Goal: Information Seeking & Learning: Learn about a topic

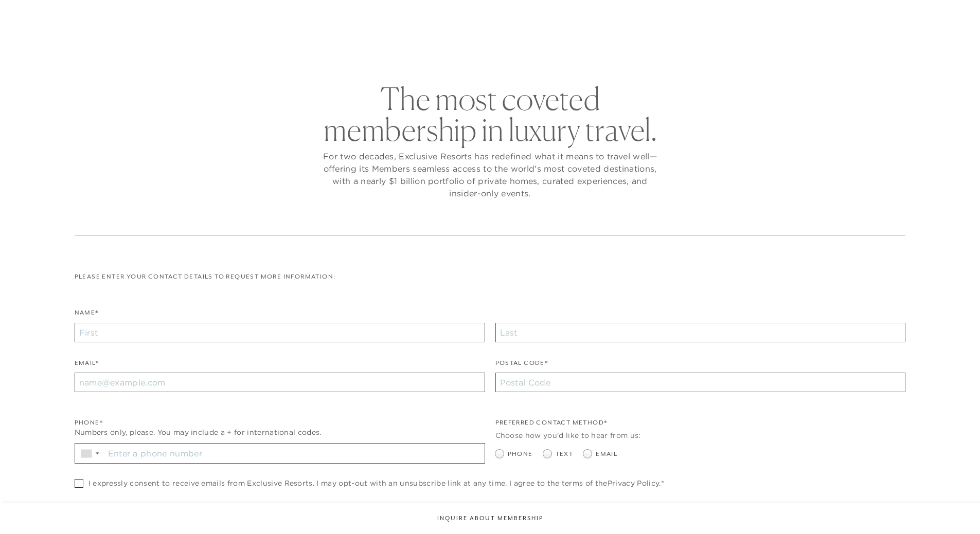
scroll to position [264, 0]
checkbox input "false"
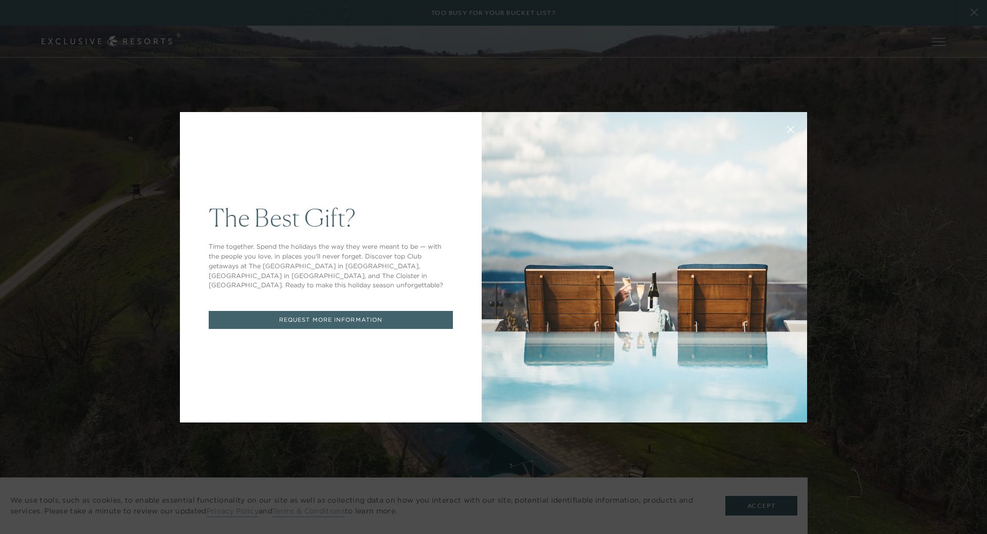
click at [778, 128] on button at bounding box center [790, 128] width 25 height 25
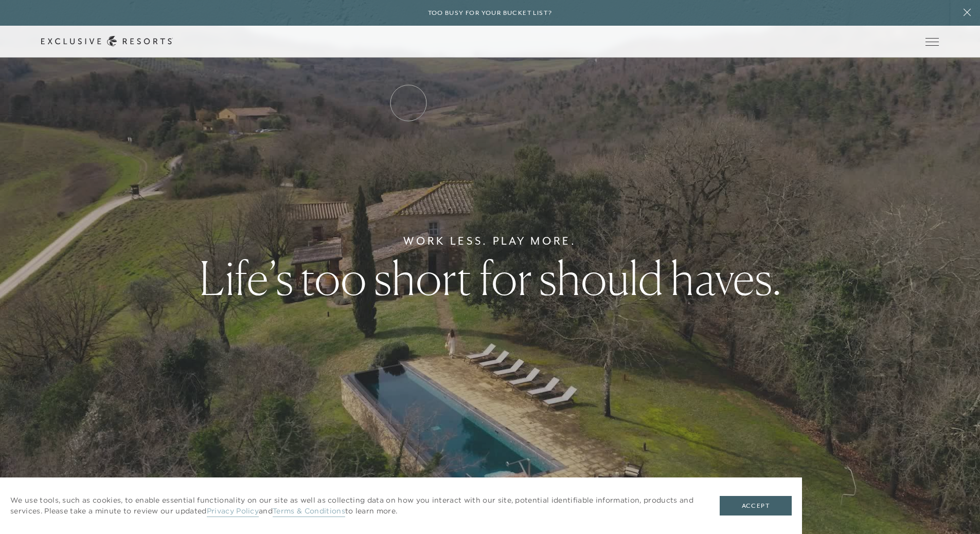
click at [0, 0] on link "Residence Collection" at bounding box center [0, 0] width 0 height 0
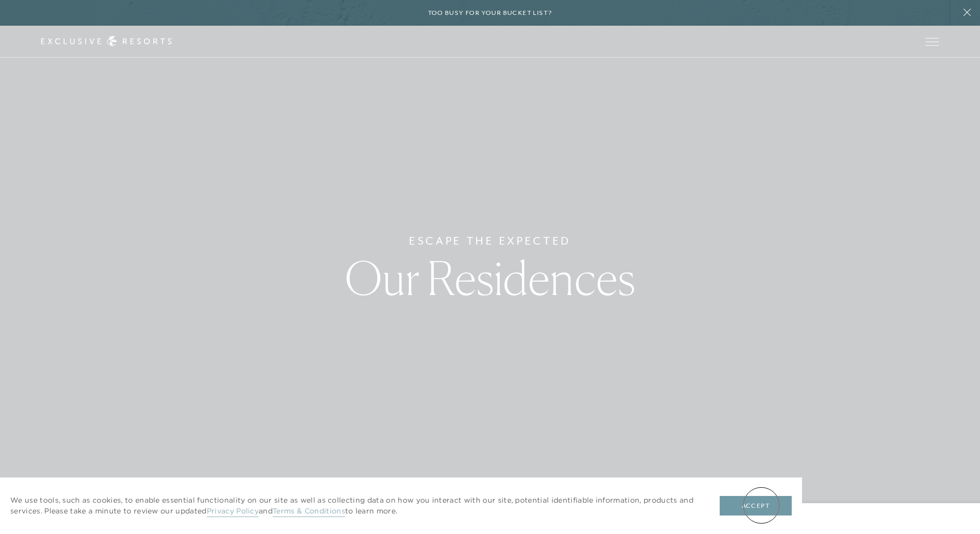
click at [761, 505] on button "Accept" at bounding box center [755, 506] width 72 height 20
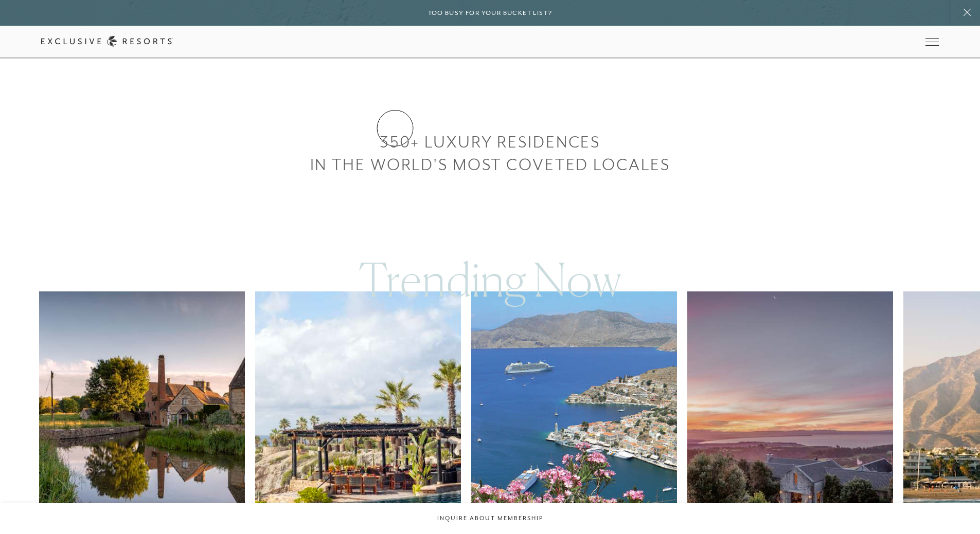
scroll to position [668, 0]
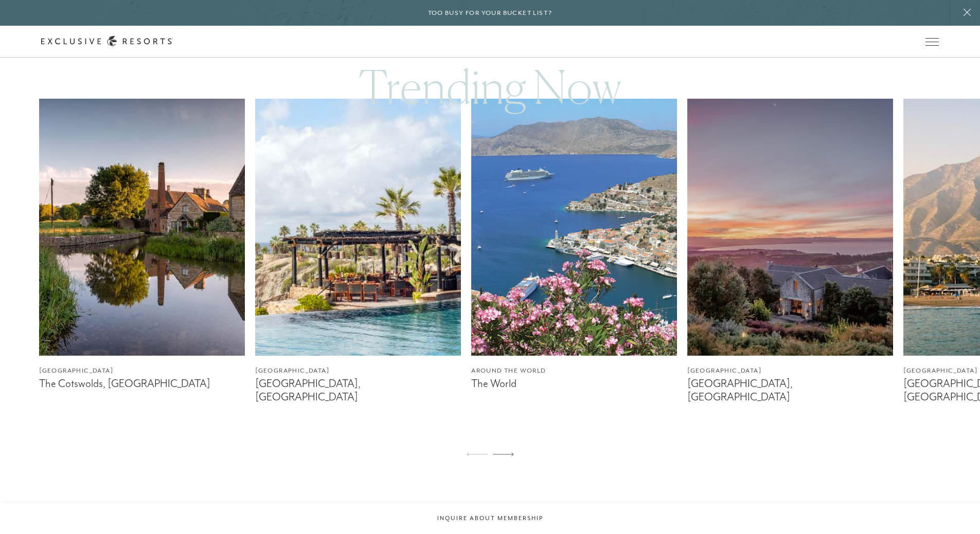
click at [745, 309] on img at bounding box center [790, 227] width 206 height 257
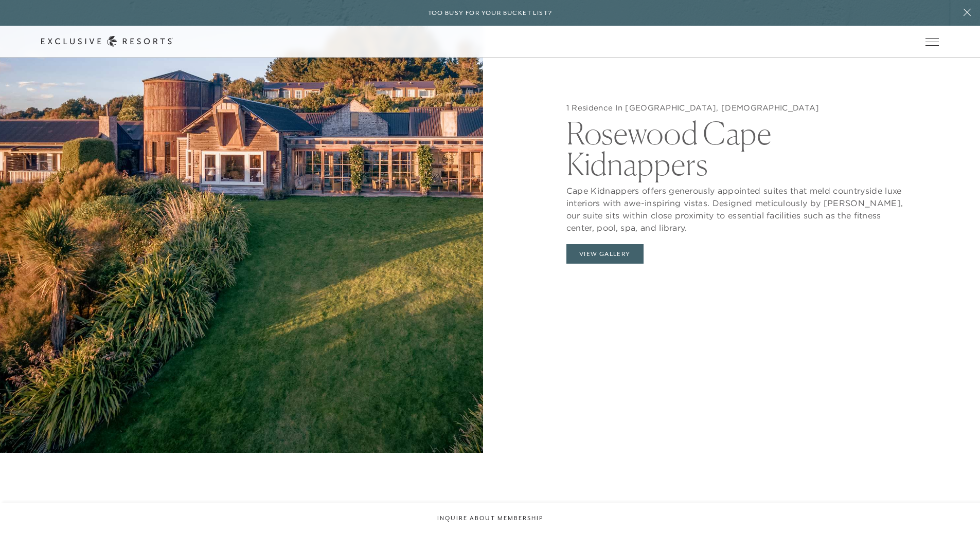
scroll to position [1234, 0]
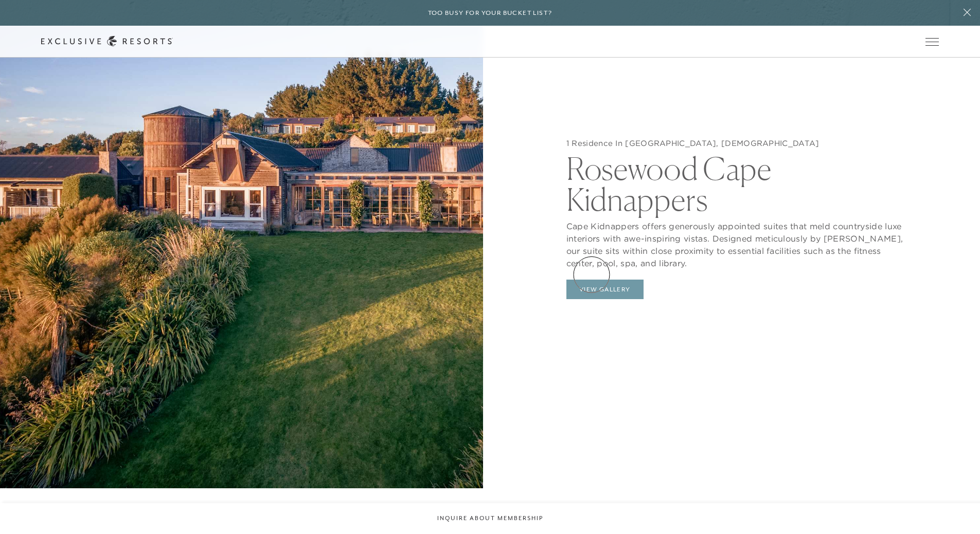
click at [591, 280] on button "View Gallery" at bounding box center [604, 290] width 77 height 20
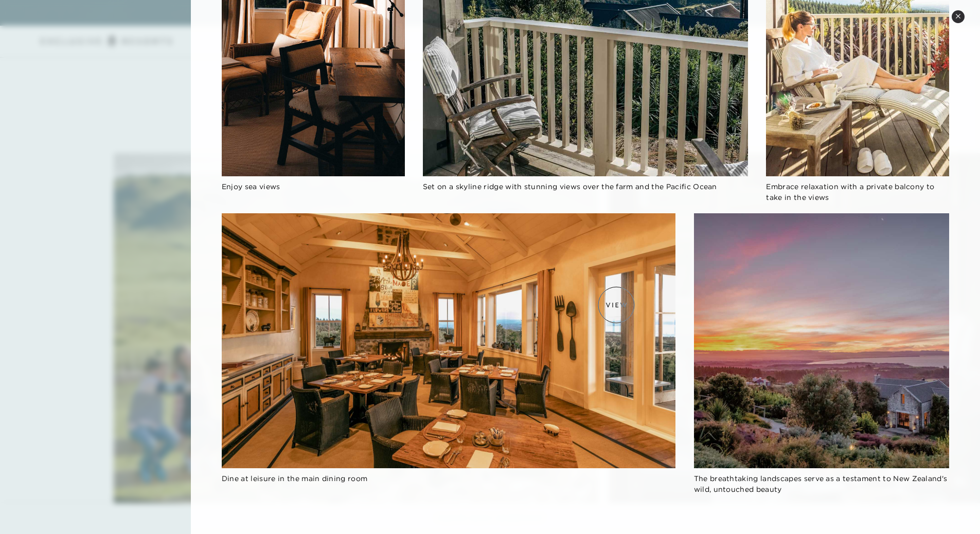
scroll to position [2931, 0]
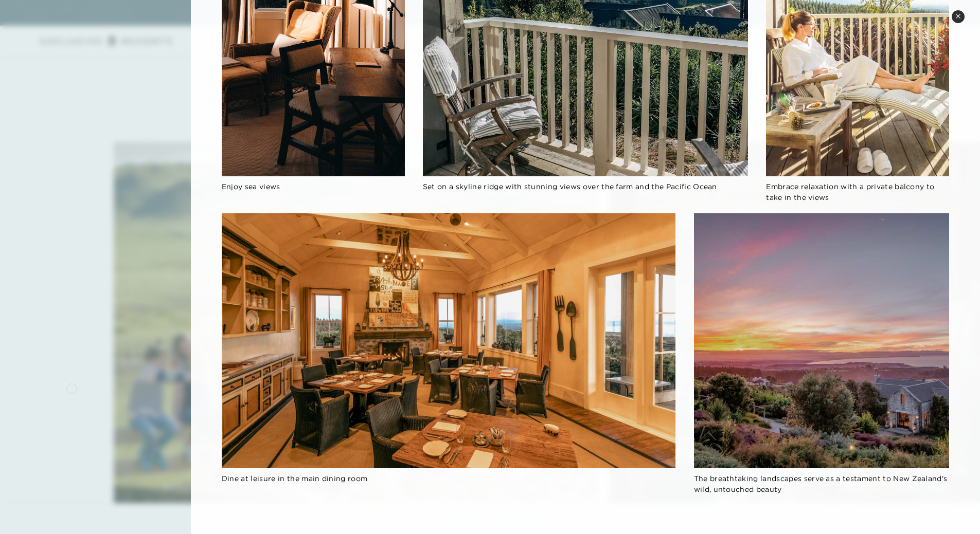
click at [71, 388] on div at bounding box center [490, 267] width 980 height 534
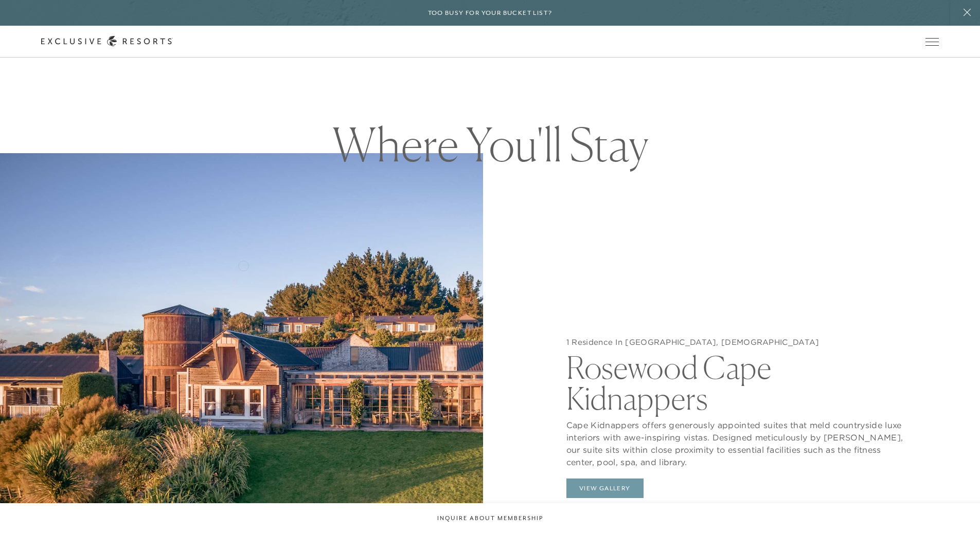
scroll to position [886, 0]
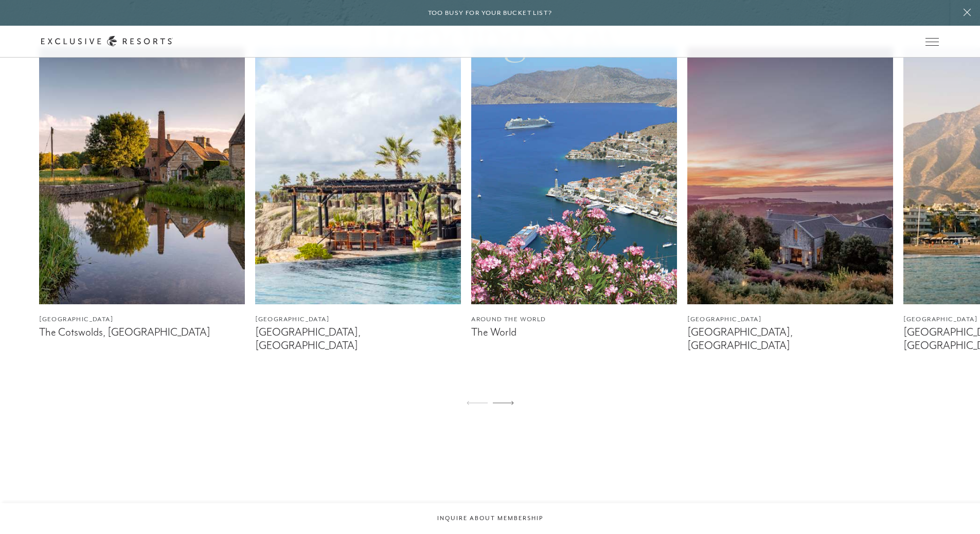
scroll to position [617, 0]
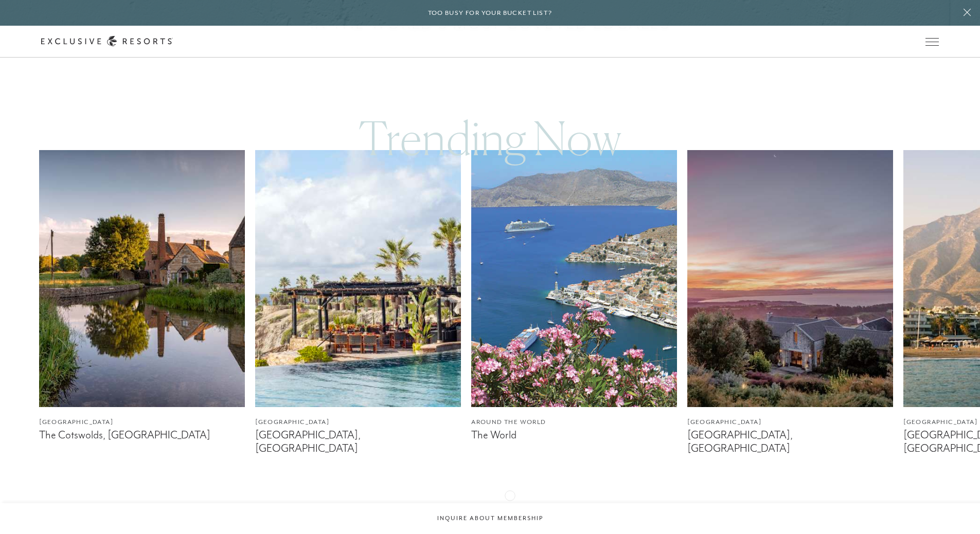
click at [510, 504] on icon at bounding box center [503, 506] width 21 height 4
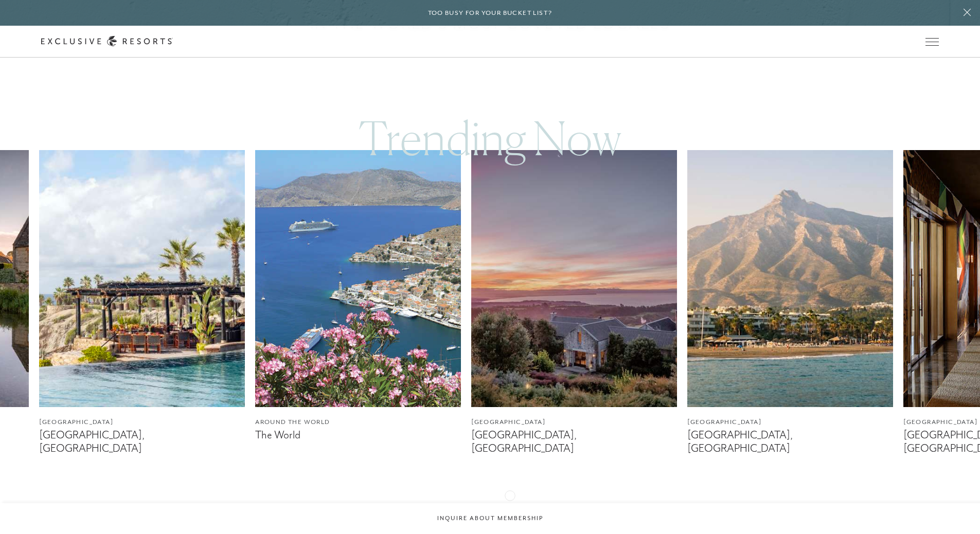
click at [510, 504] on icon at bounding box center [503, 506] width 21 height 4
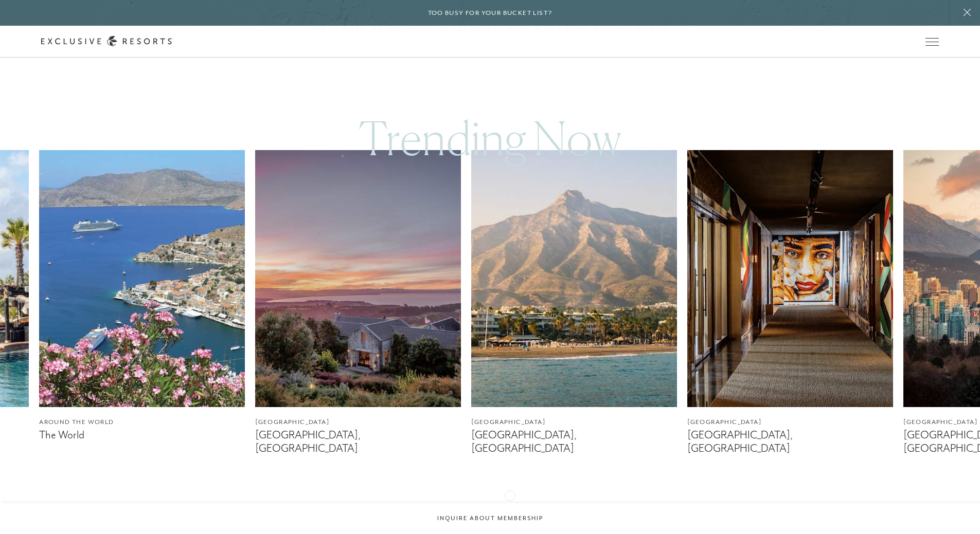
click at [510, 504] on icon at bounding box center [503, 506] width 21 height 4
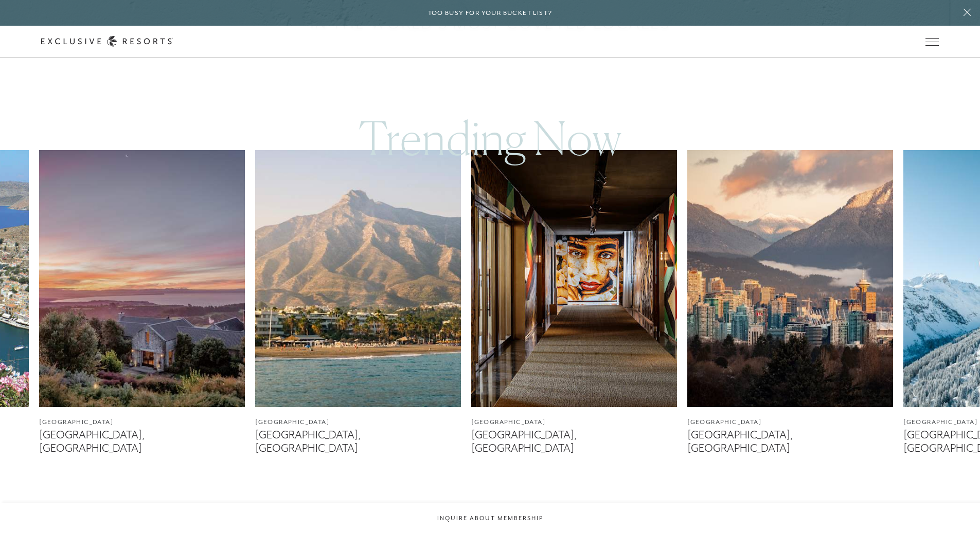
click at [510, 504] on icon at bounding box center [503, 506] width 21 height 4
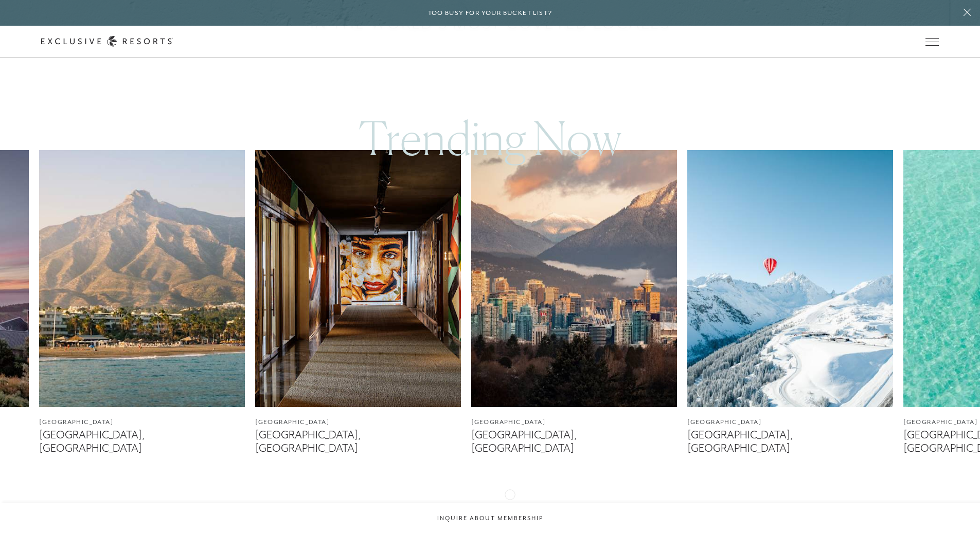
click at [510, 504] on icon at bounding box center [503, 506] width 21 height 4
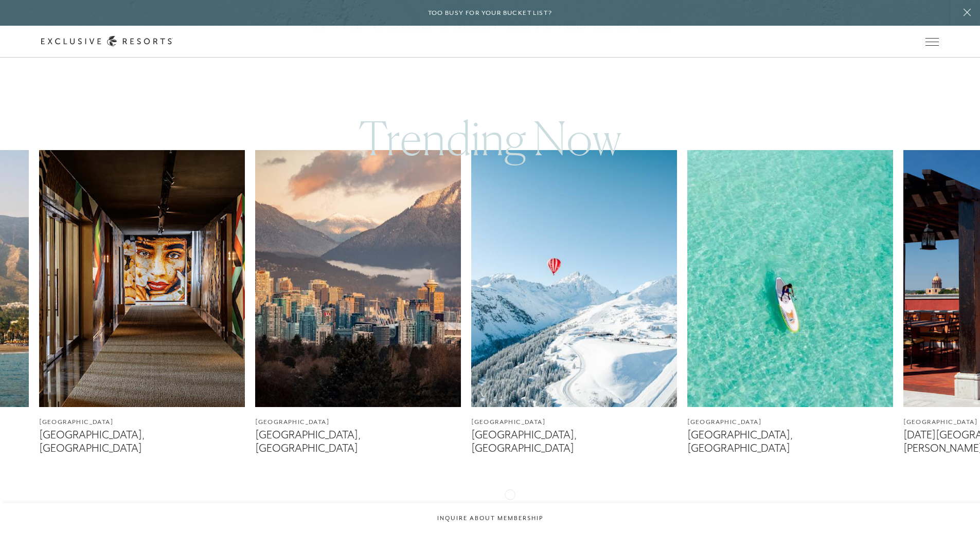
click at [510, 504] on icon at bounding box center [503, 506] width 21 height 4
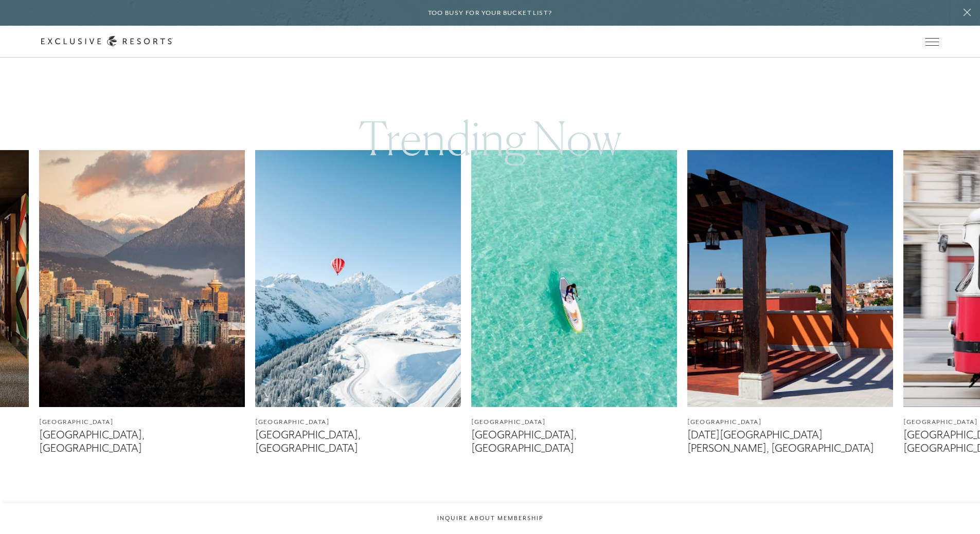
click at [510, 504] on icon at bounding box center [503, 506] width 21 height 4
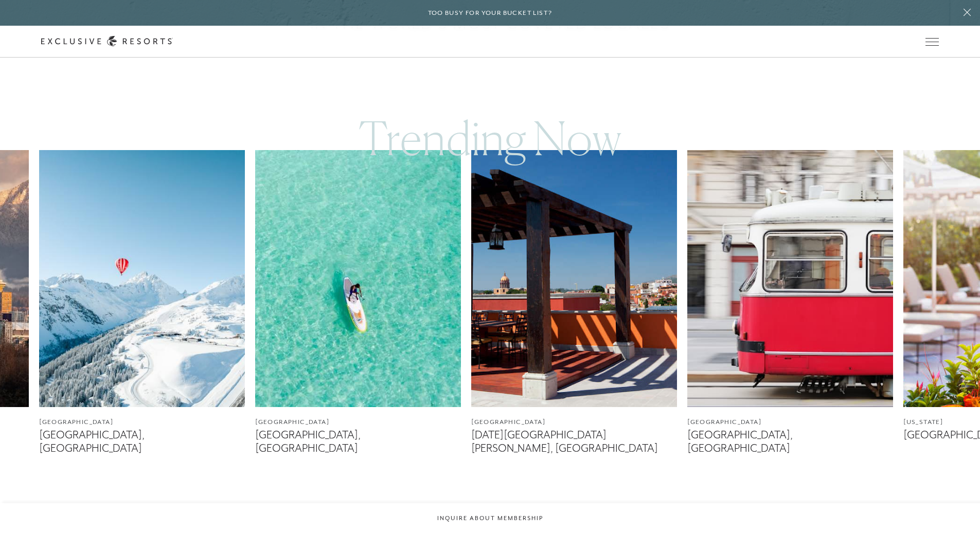
click at [285, 314] on img at bounding box center [358, 278] width 206 height 257
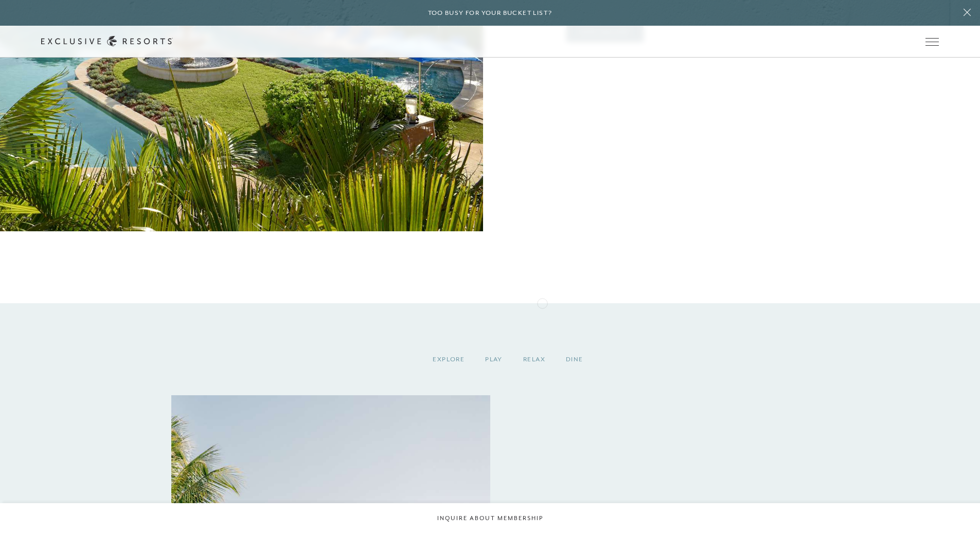
scroll to position [1234, 0]
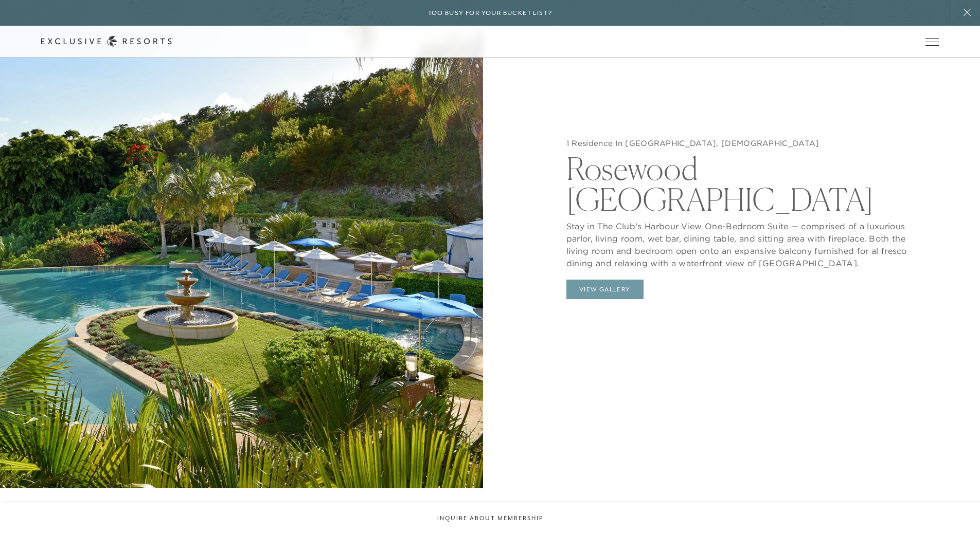
click at [591, 280] on button "View Gallery" at bounding box center [604, 290] width 77 height 20
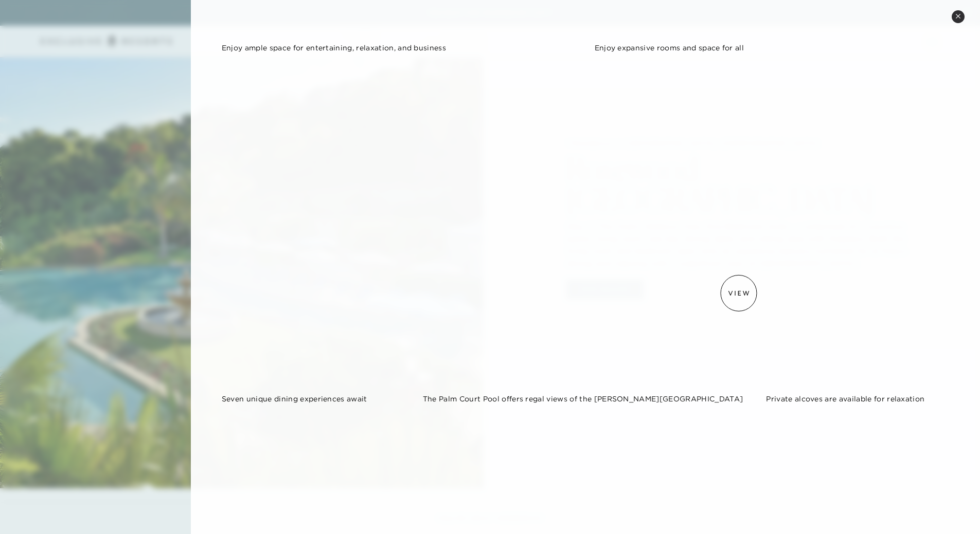
scroll to position [756, 0]
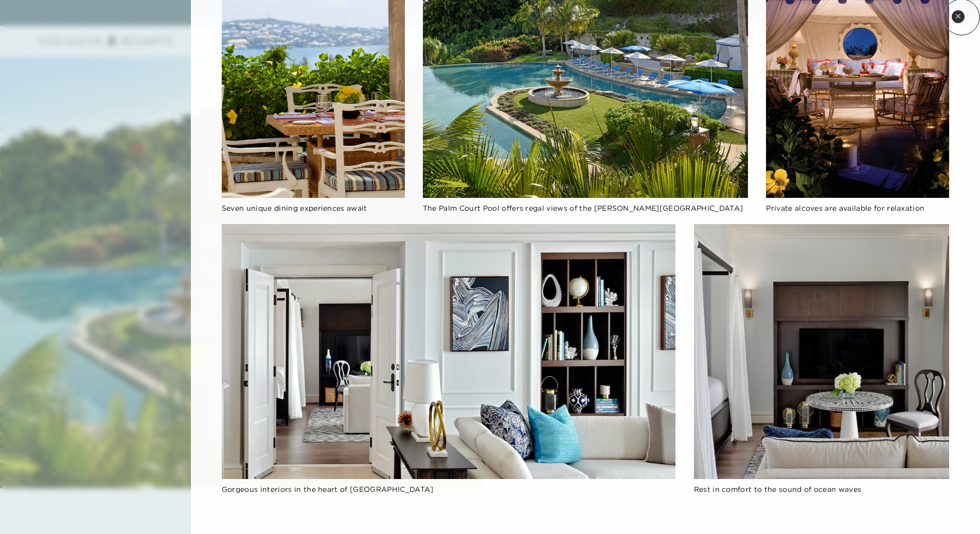
click at [961, 17] on button "Close quickview" at bounding box center [957, 16] width 13 height 13
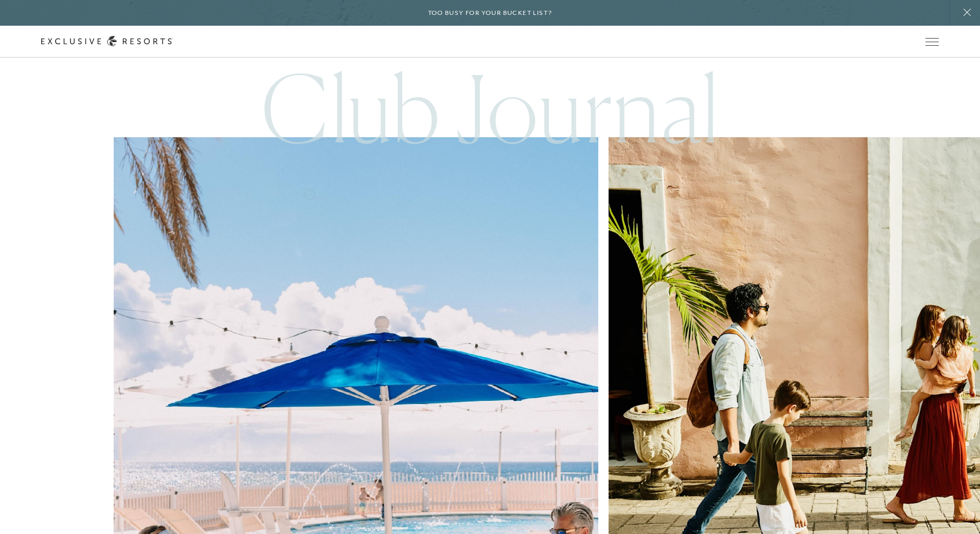
scroll to position [3085, 0]
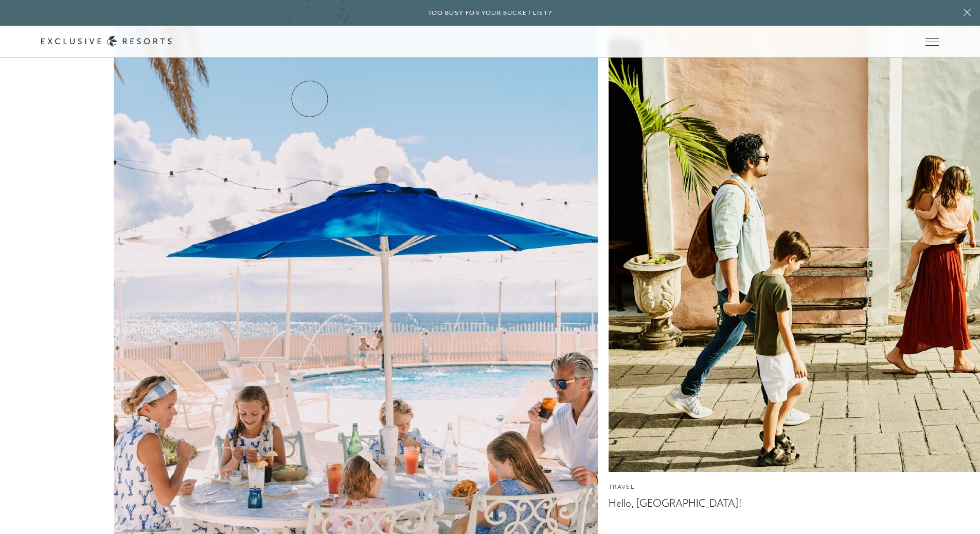
scroll to position [617, 0]
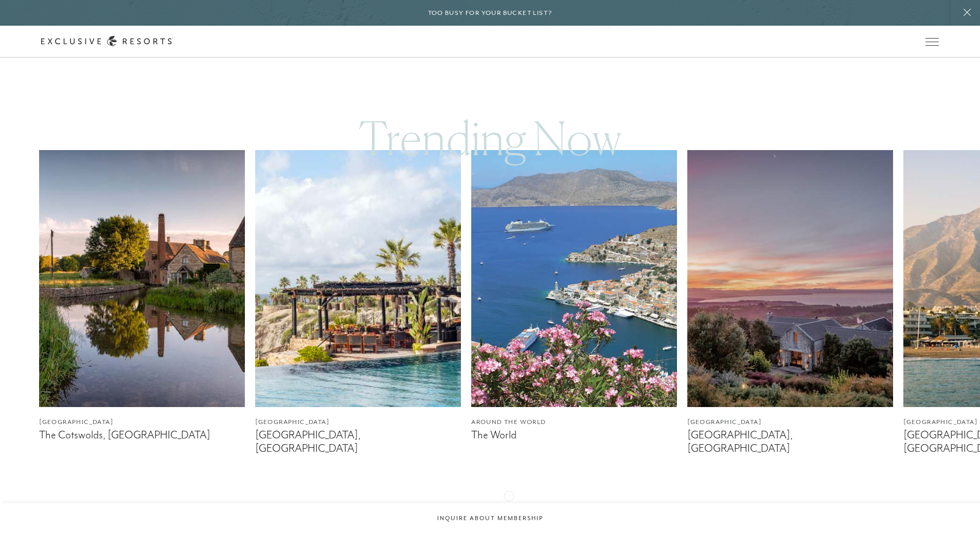
click at [509, 504] on icon at bounding box center [503, 506] width 21 height 4
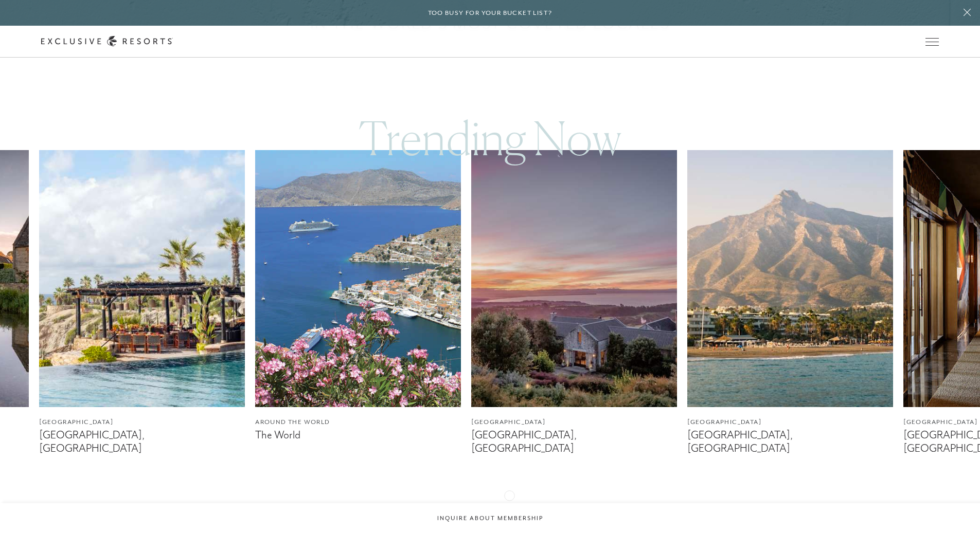
click at [509, 504] on icon at bounding box center [503, 506] width 21 height 4
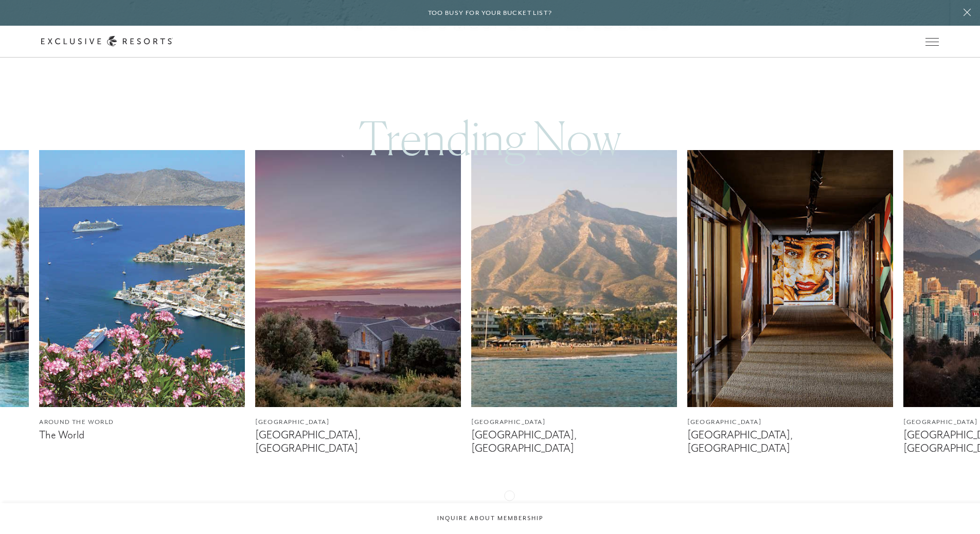
click at [509, 504] on icon at bounding box center [503, 506] width 21 height 4
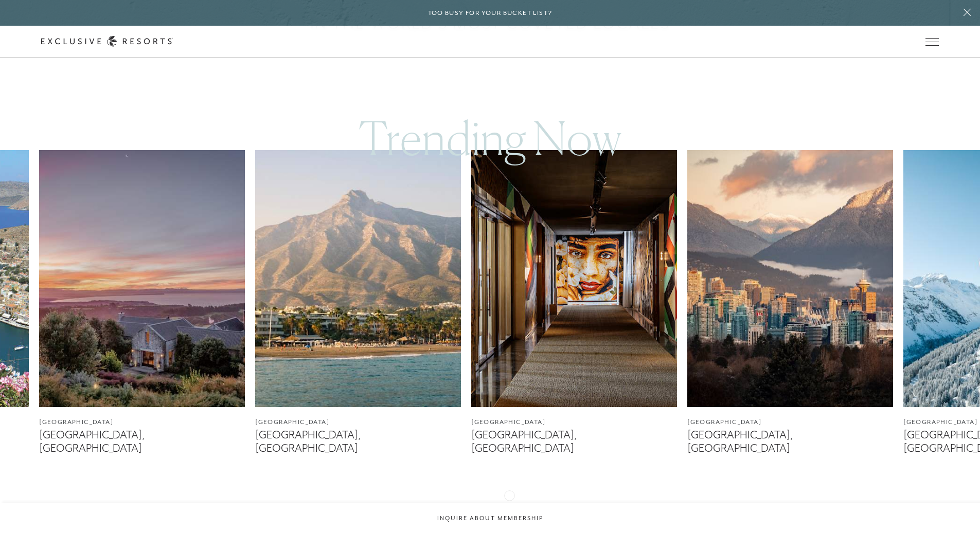
click at [509, 504] on icon at bounding box center [503, 506] width 21 height 4
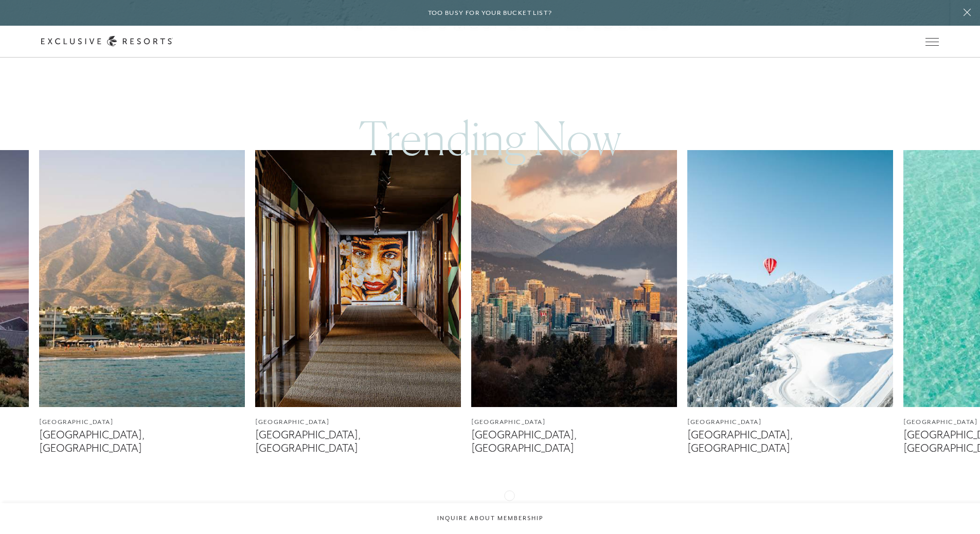
click at [509, 504] on icon at bounding box center [503, 506] width 21 height 4
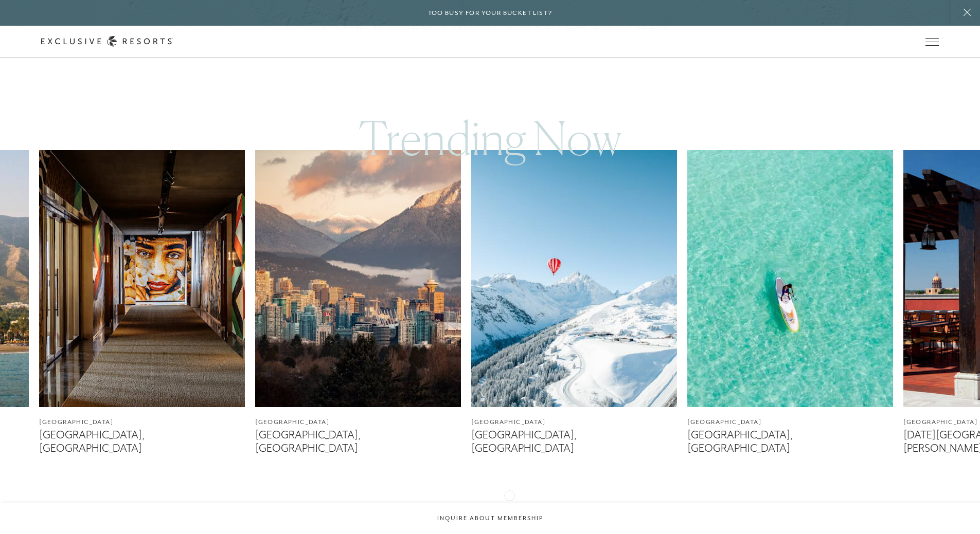
click at [509, 504] on icon at bounding box center [503, 506] width 21 height 4
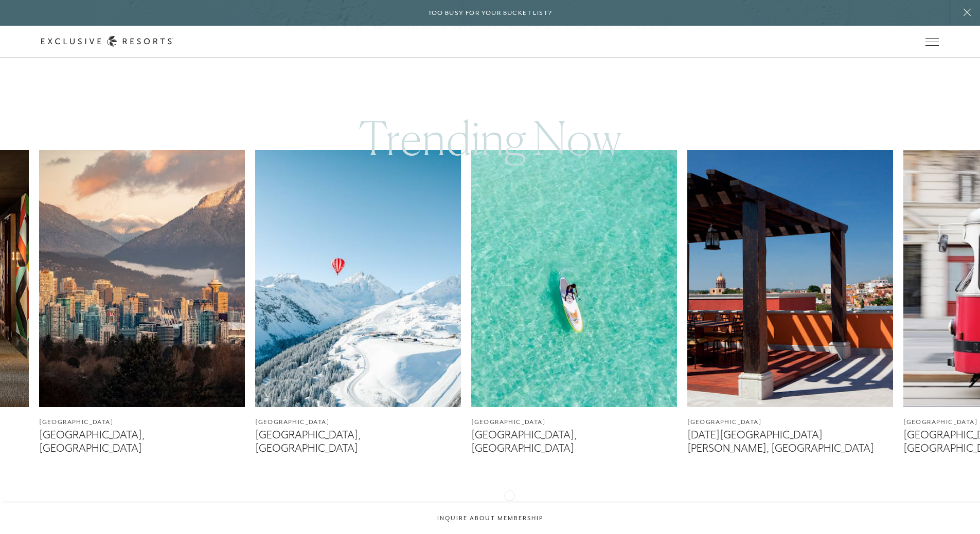
click at [509, 504] on icon at bounding box center [503, 506] width 21 height 4
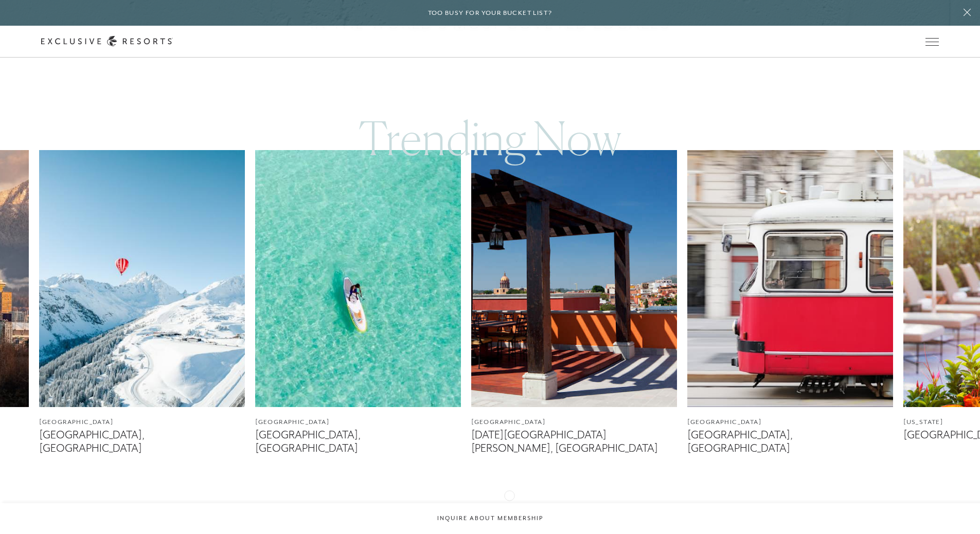
click at [509, 504] on icon at bounding box center [503, 506] width 21 height 4
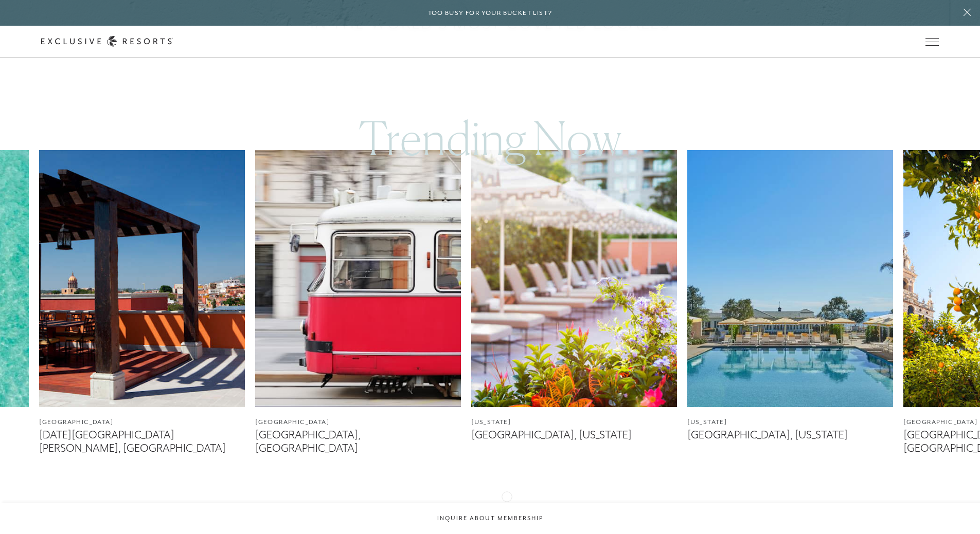
click at [506, 496] on div at bounding box center [503, 506] width 21 height 25
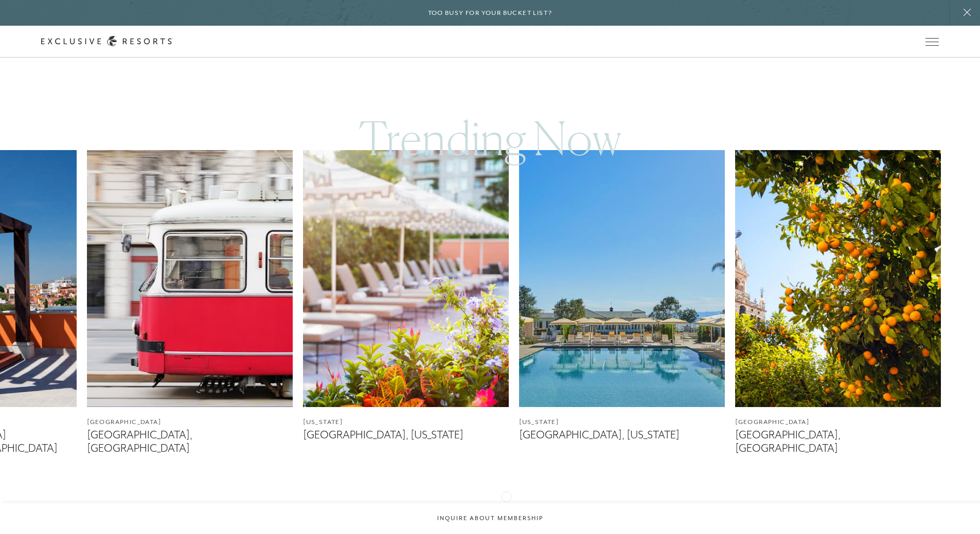
click at [506, 496] on div at bounding box center [503, 506] width 21 height 25
click at [379, 308] on img at bounding box center [406, 278] width 206 height 257
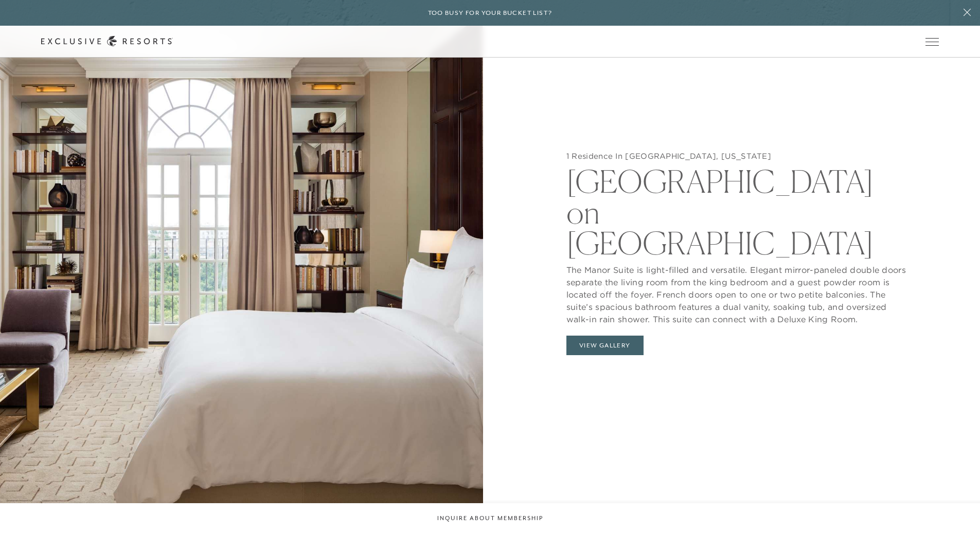
scroll to position [1080, 0]
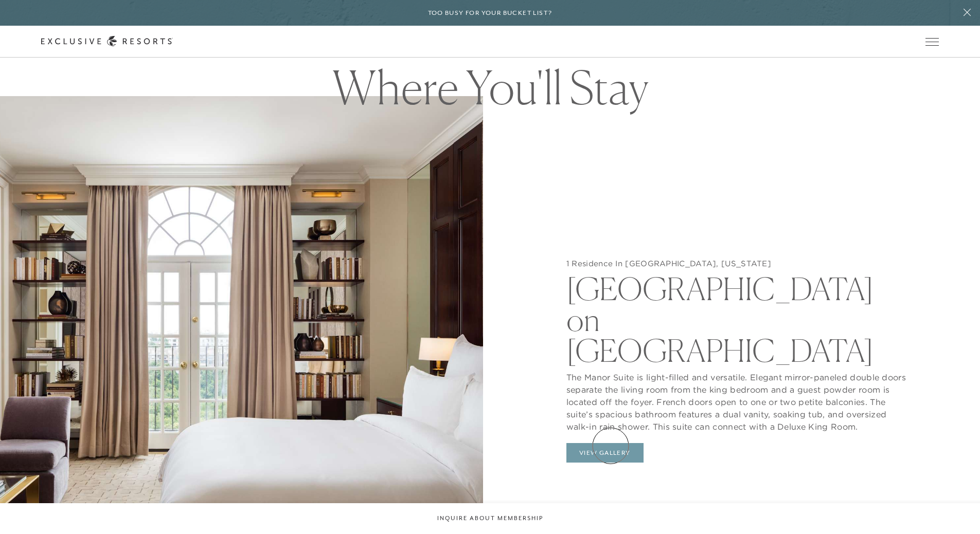
click at [610, 445] on button "View Gallery" at bounding box center [604, 453] width 77 height 20
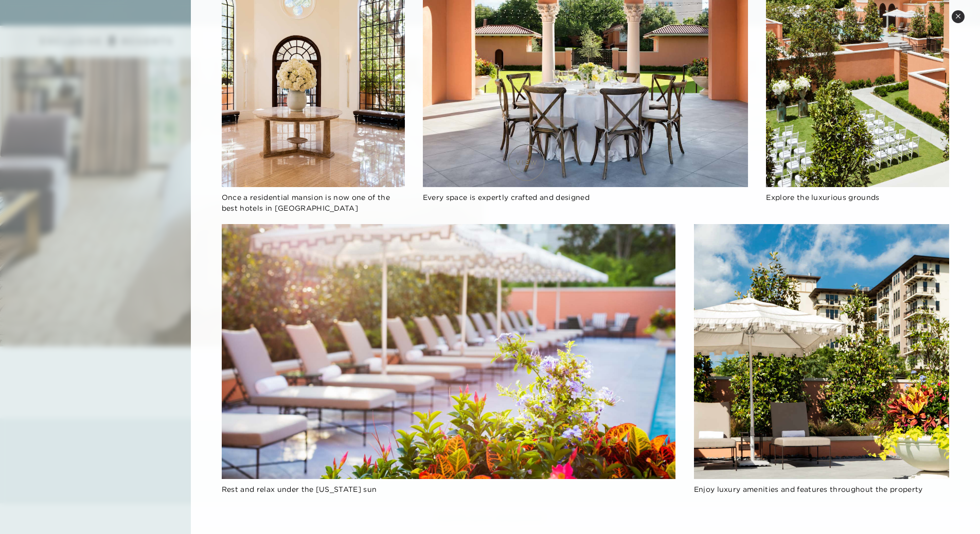
scroll to position [1491, 0]
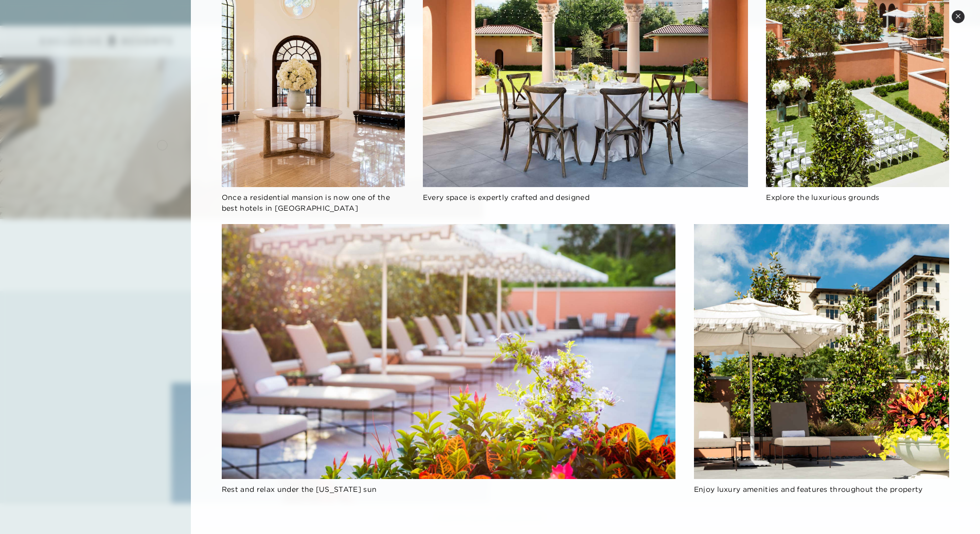
click at [162, 144] on div at bounding box center [490, 267] width 980 height 534
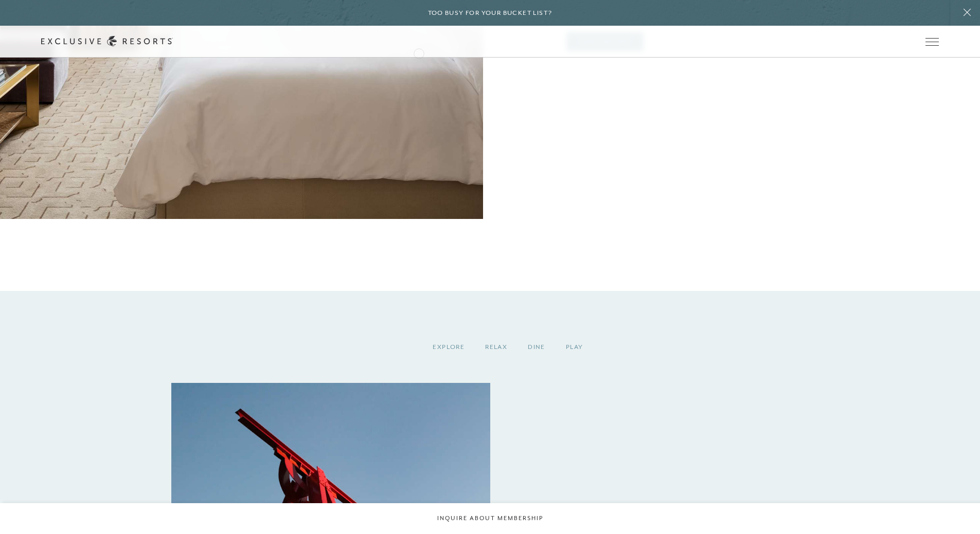
scroll to position [617, 0]
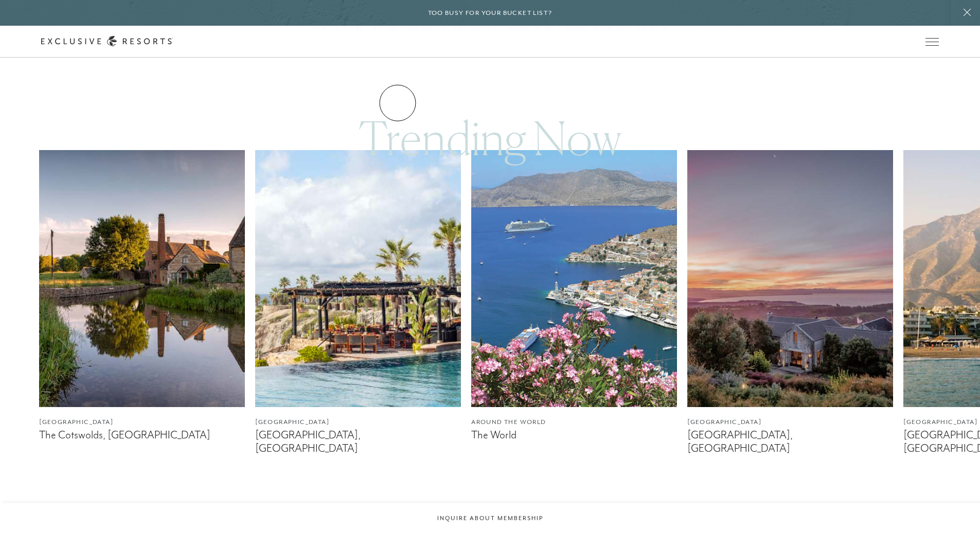
click at [0, 0] on link "Residence Collection" at bounding box center [0, 0] width 0 height 0
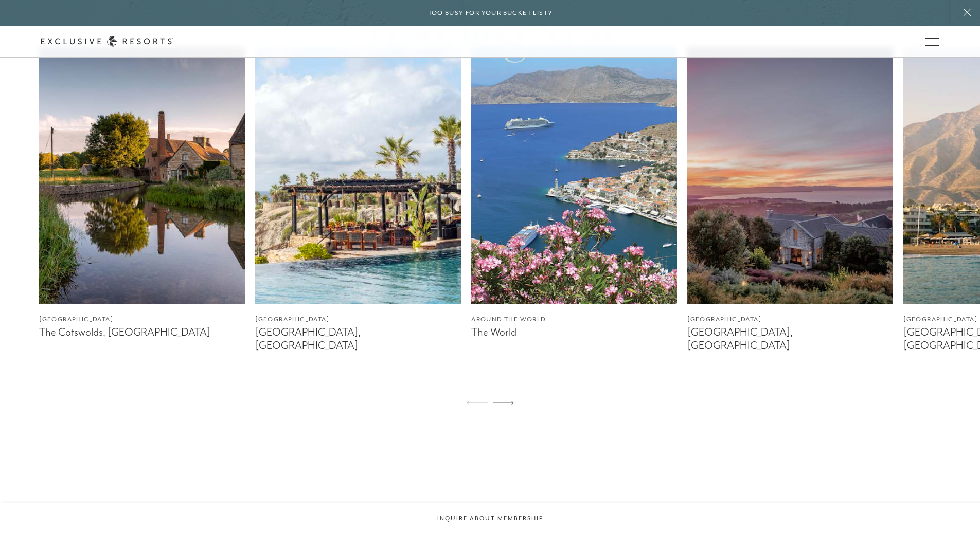
scroll to position [1080, 0]
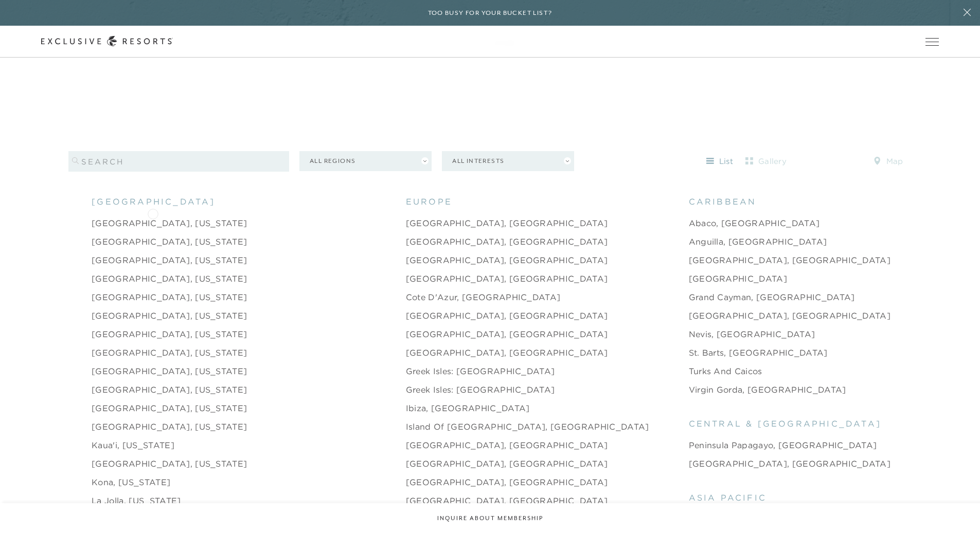
click at [150, 217] on link "[GEOGRAPHIC_DATA], [US_STATE]" at bounding box center [169, 223] width 155 height 12
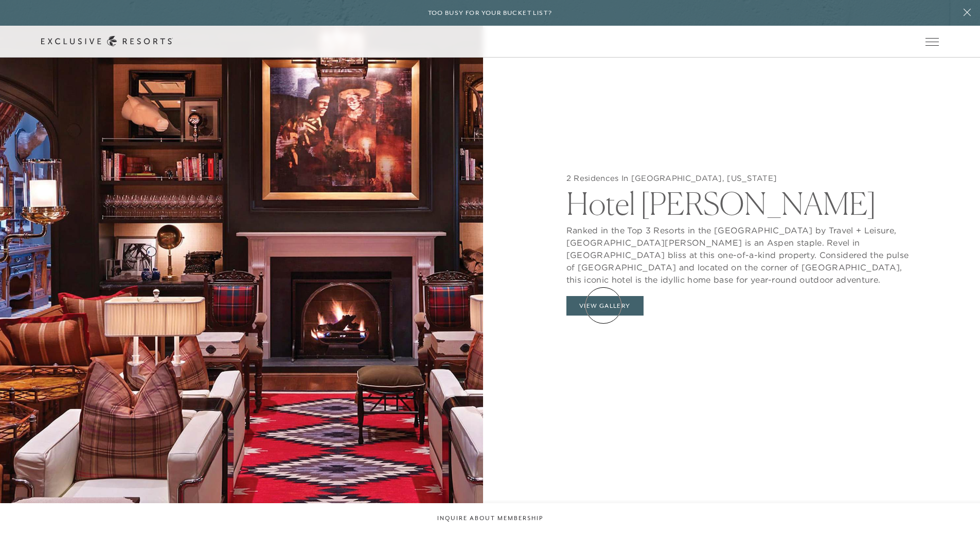
scroll to position [1131, 0]
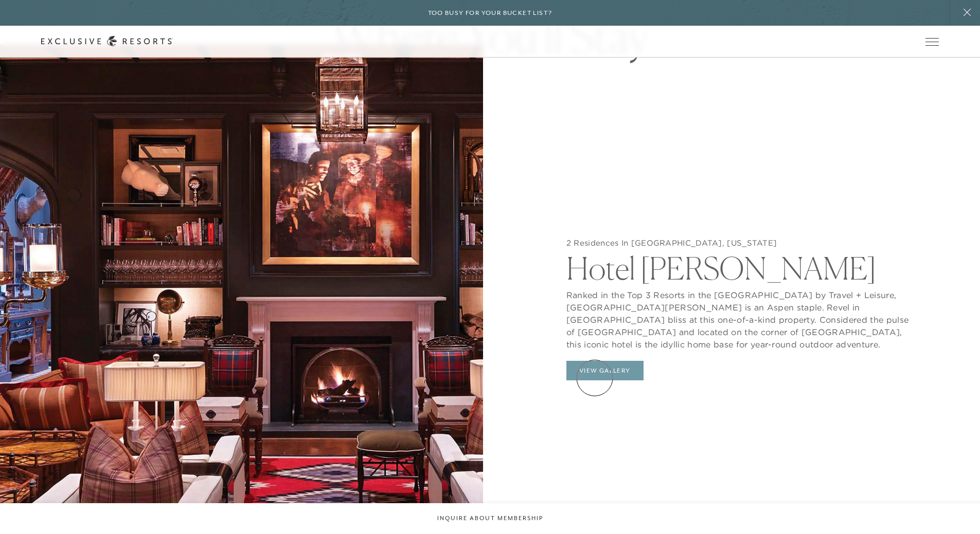
click at [594, 377] on button "View Gallery" at bounding box center [604, 371] width 77 height 20
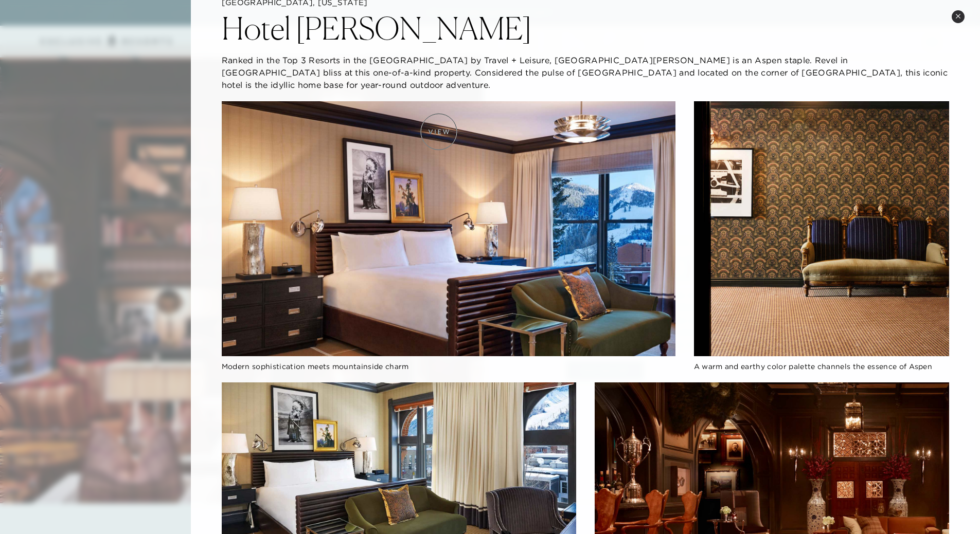
scroll to position [0, 0]
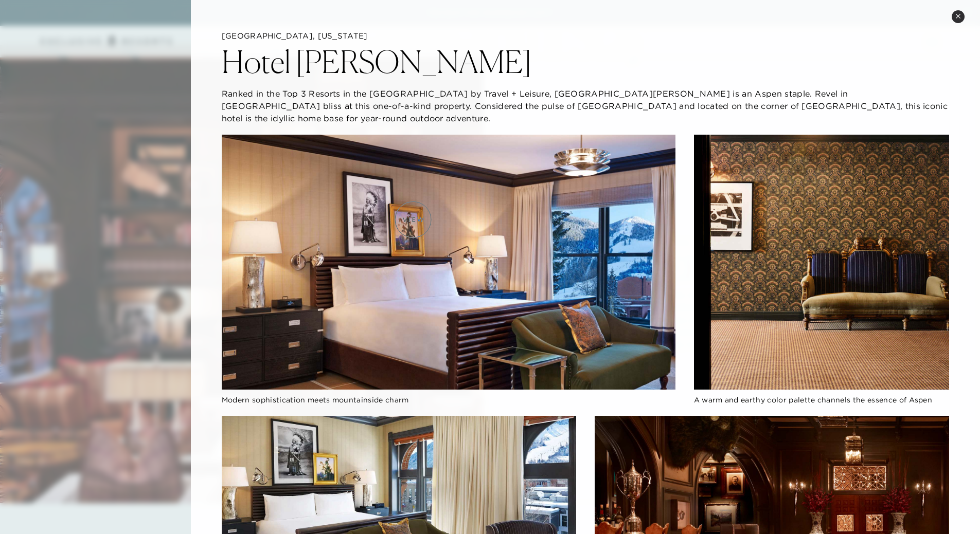
click at [413, 220] on img at bounding box center [449, 262] width 454 height 255
click at [116, 195] on div at bounding box center [490, 267] width 980 height 534
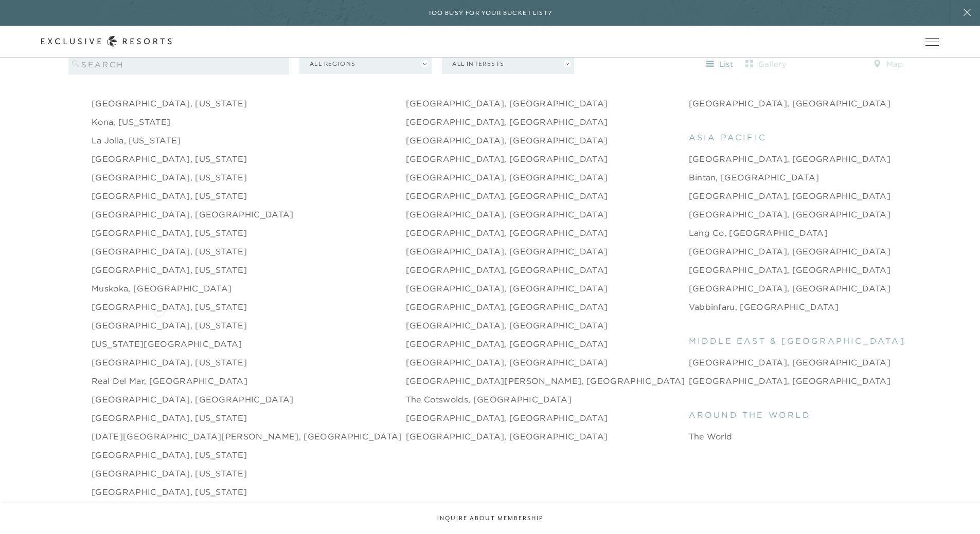
scroll to position [1594, 0]
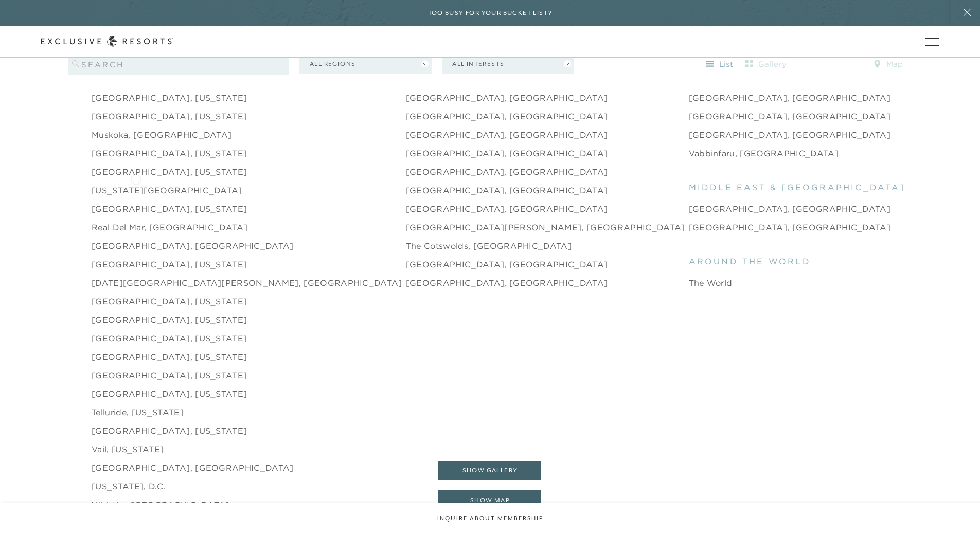
click at [135, 184] on link "[US_STATE][GEOGRAPHIC_DATA]" at bounding box center [167, 190] width 151 height 12
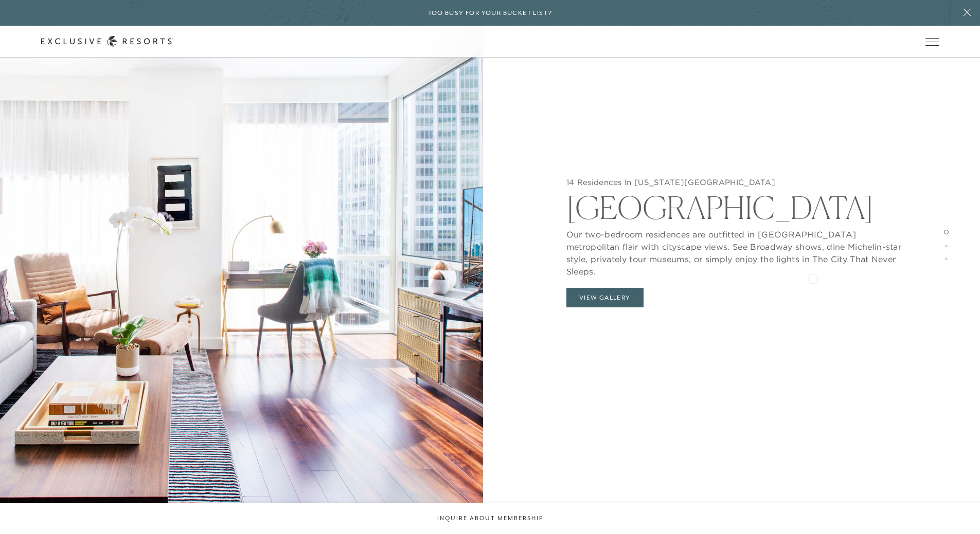
scroll to position [1234, 0]
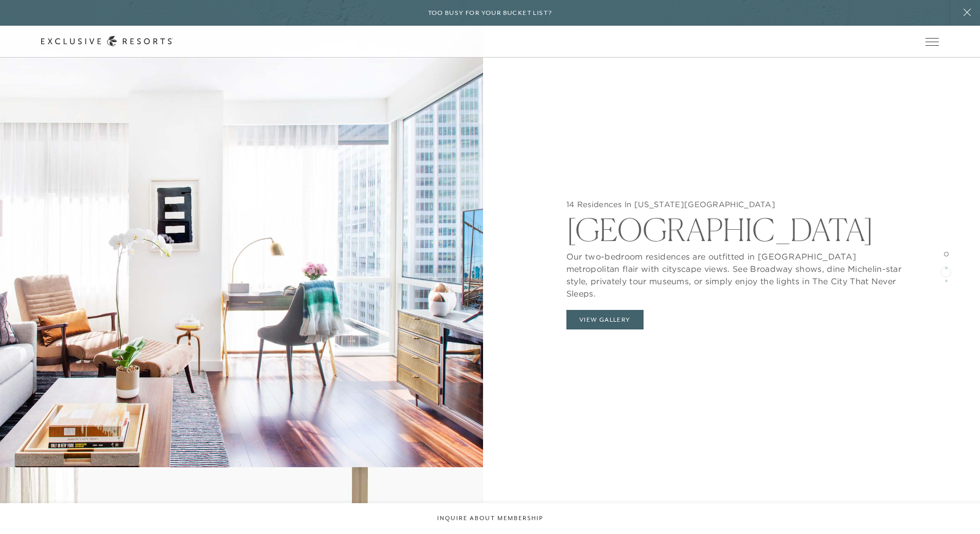
click at [945, 268] on div at bounding box center [946, 268] width 3 height 13
click at [945, 267] on span at bounding box center [946, 268] width 3 height 3
click at [946, 267] on span at bounding box center [946, 268] width 3 height 3
click at [945, 254] on span at bounding box center [946, 254] width 5 height 5
click at [945, 268] on span at bounding box center [946, 268] width 3 height 3
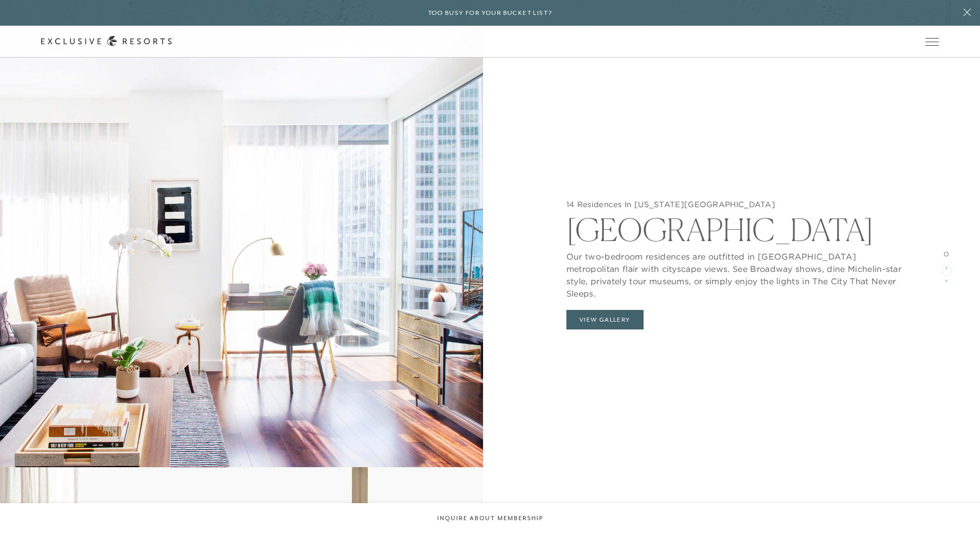
click at [946, 269] on span at bounding box center [946, 268] width 3 height 3
click at [945, 283] on div at bounding box center [946, 281] width 3 height 13
click at [602, 317] on button "View Gallery" at bounding box center [604, 321] width 77 height 20
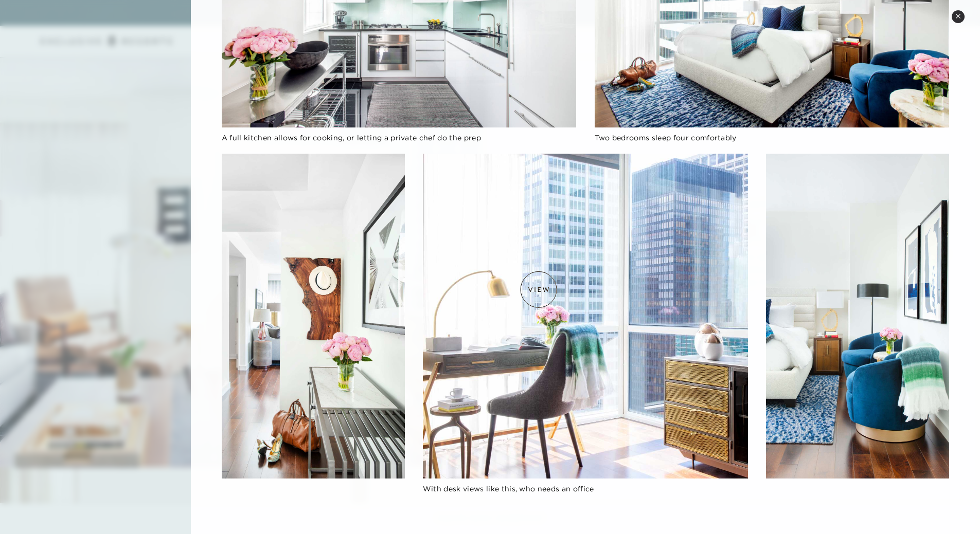
scroll to position [1388, 0]
click at [590, 278] on img at bounding box center [585, 316] width 325 height 325
click at [596, 400] on img at bounding box center [585, 316] width 325 height 325
click at [559, 354] on img at bounding box center [585, 316] width 325 height 325
drag, startPoint x: 578, startPoint y: 279, endPoint x: 652, endPoint y: 259, distance: 76.8
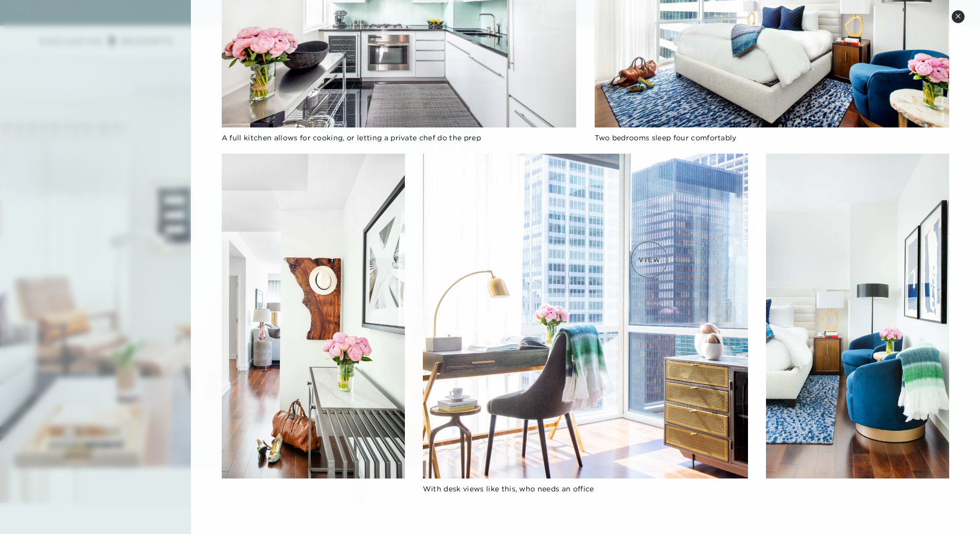
click at [652, 259] on img at bounding box center [585, 316] width 325 height 325
click at [688, 245] on img at bounding box center [585, 316] width 325 height 325
click at [598, 311] on img at bounding box center [585, 316] width 325 height 325
click at [600, 312] on img at bounding box center [585, 316] width 325 height 325
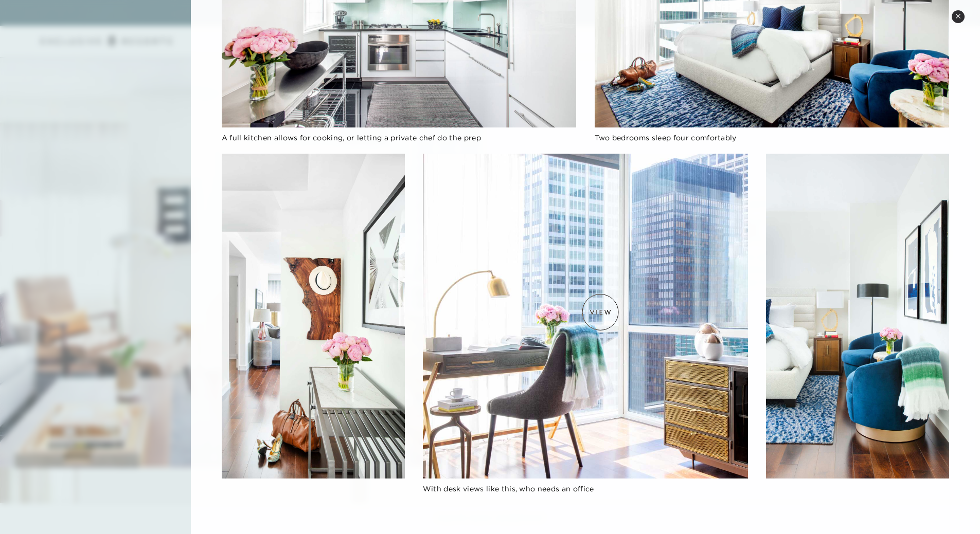
click at [600, 313] on img at bounding box center [585, 316] width 325 height 325
click at [312, 334] on img at bounding box center [313, 316] width 183 height 325
drag, startPoint x: 113, startPoint y: 194, endPoint x: 113, endPoint y: 177, distance: 17.0
click at [113, 194] on div at bounding box center [490, 267] width 980 height 534
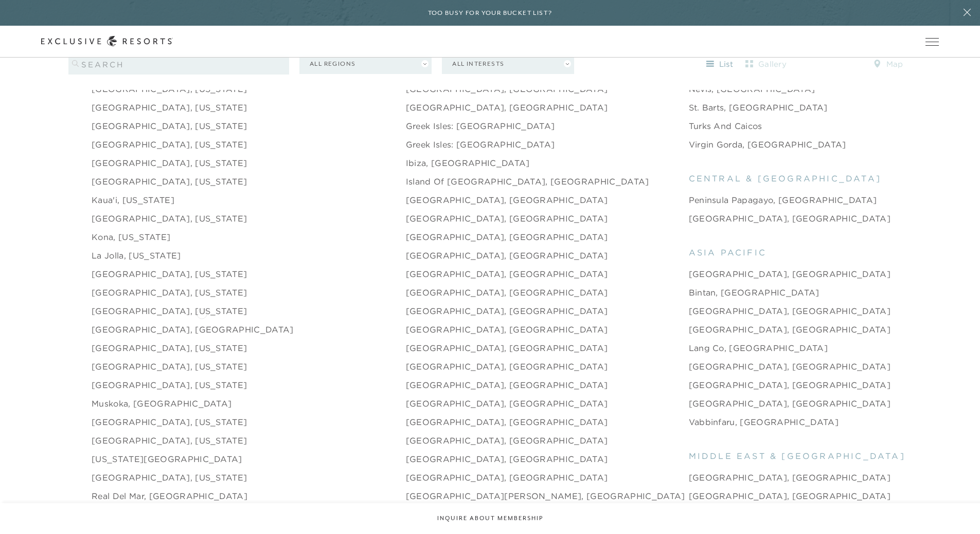
scroll to position [1388, 0]
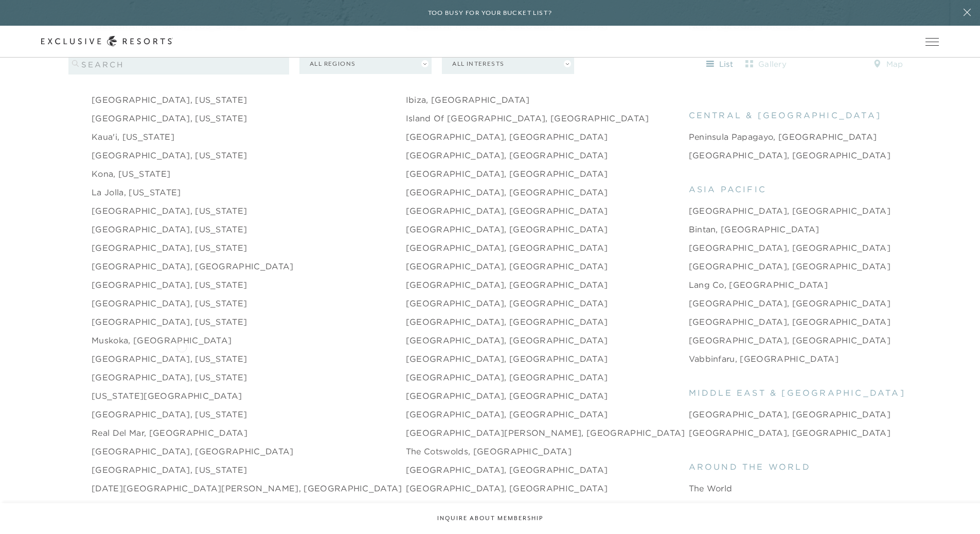
click at [182, 353] on link "[GEOGRAPHIC_DATA], [US_STATE]" at bounding box center [169, 359] width 155 height 12
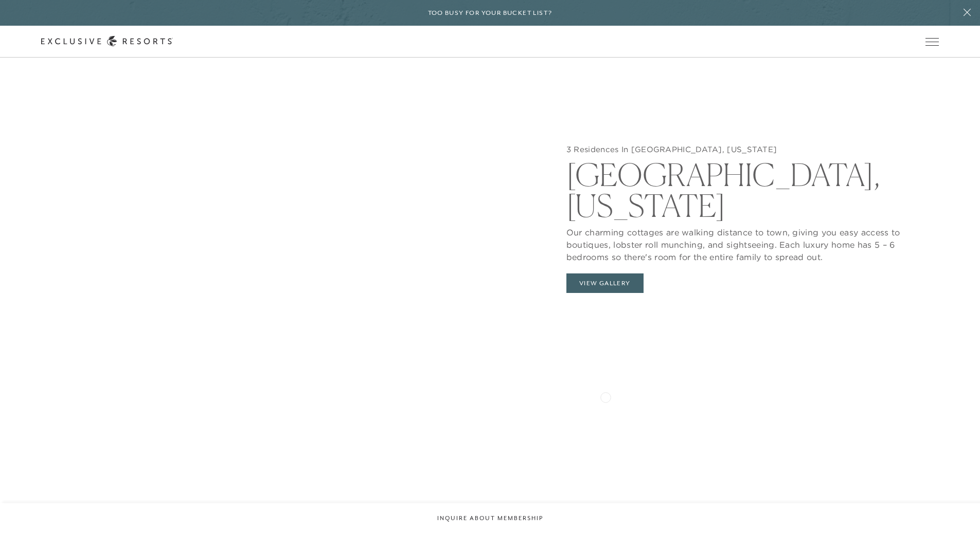
scroll to position [1234, 0]
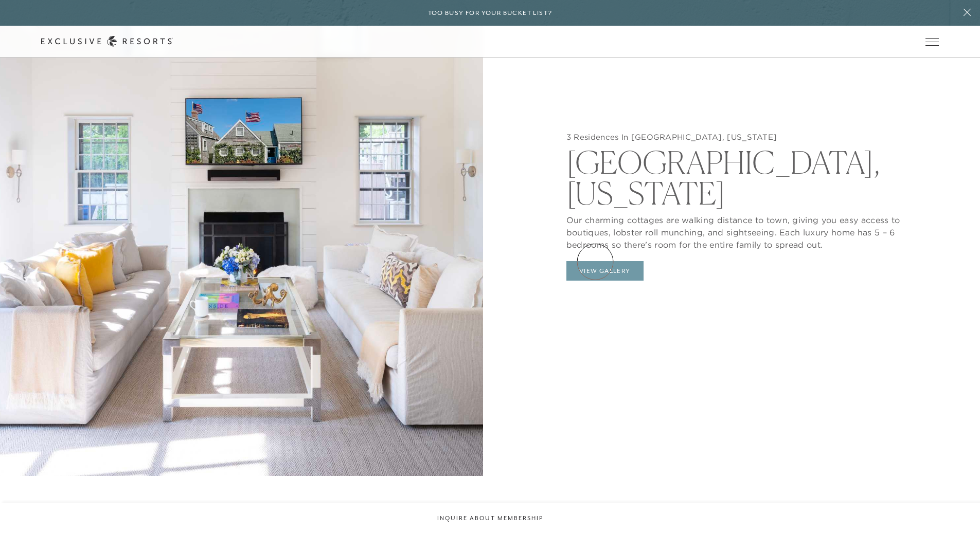
click at [596, 261] on button "View Gallery" at bounding box center [604, 271] width 77 height 20
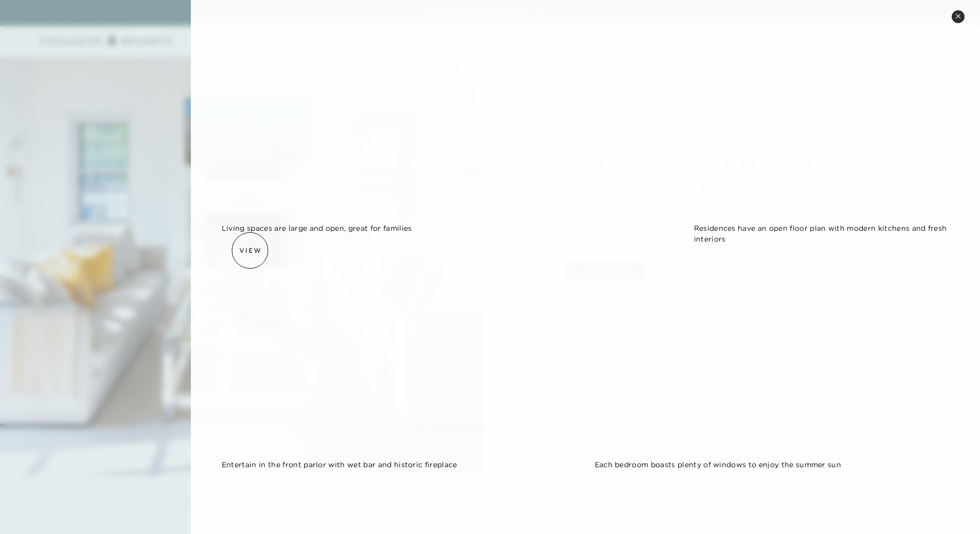
scroll to position [1645, 0]
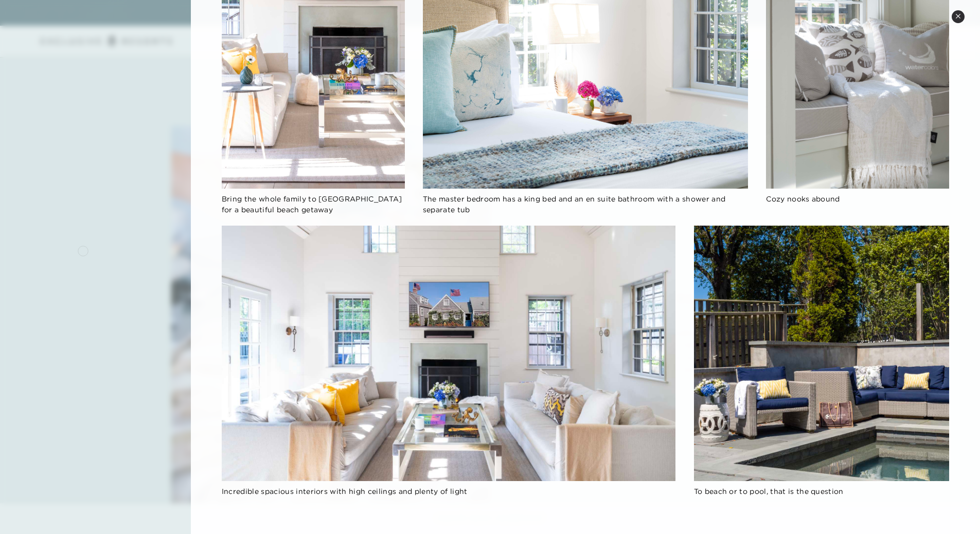
click at [82, 253] on div at bounding box center [490, 267] width 980 height 534
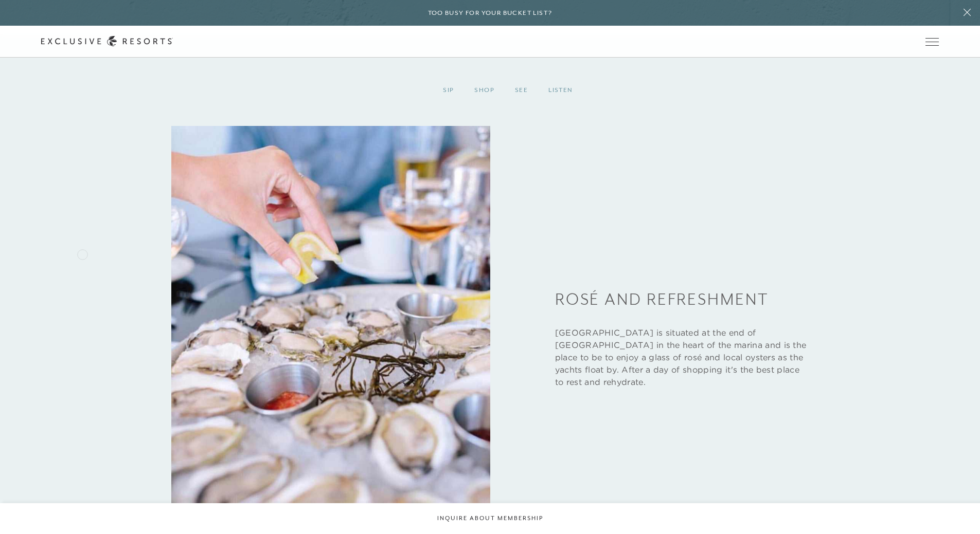
scroll to position [1225, 0]
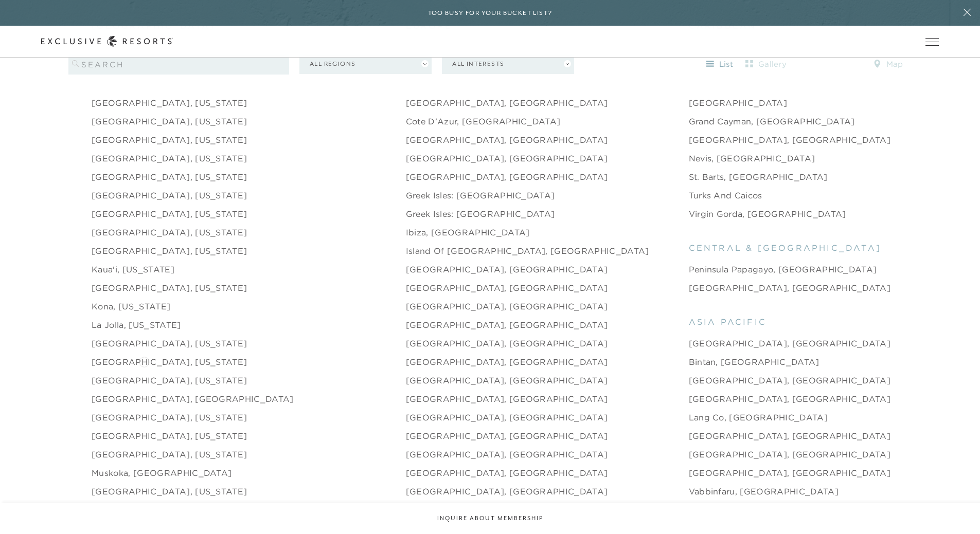
scroll to position [1234, 0]
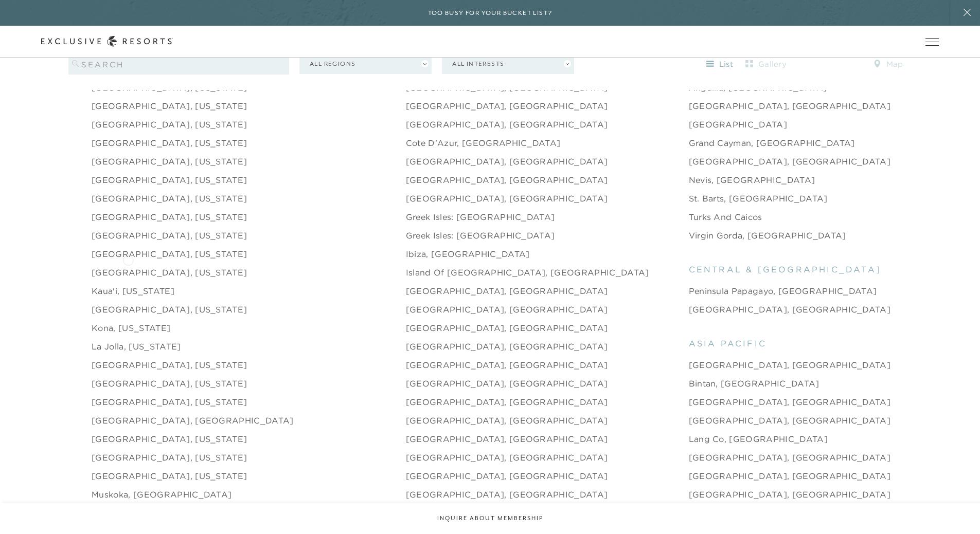
click at [128, 266] on link "[GEOGRAPHIC_DATA], [US_STATE]" at bounding box center [169, 272] width 155 height 12
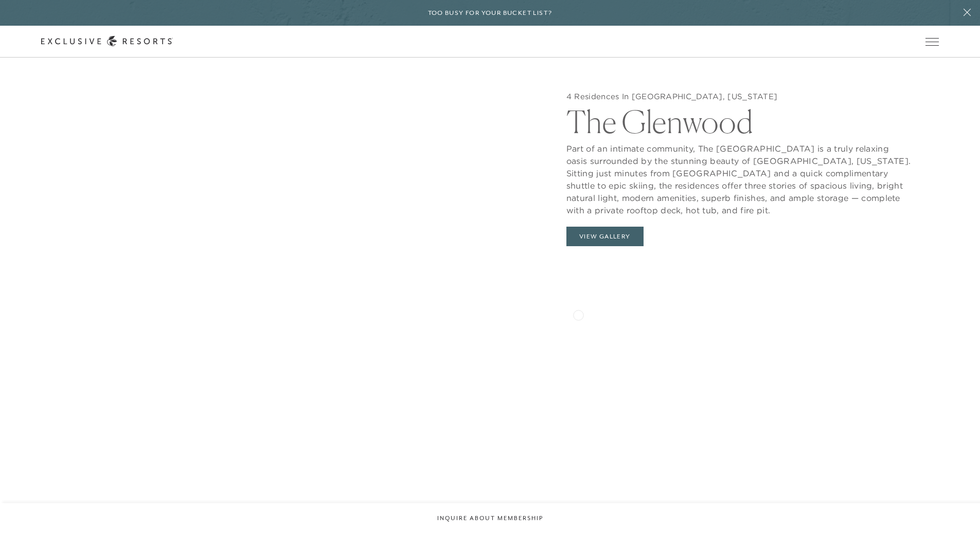
scroll to position [1131, 0]
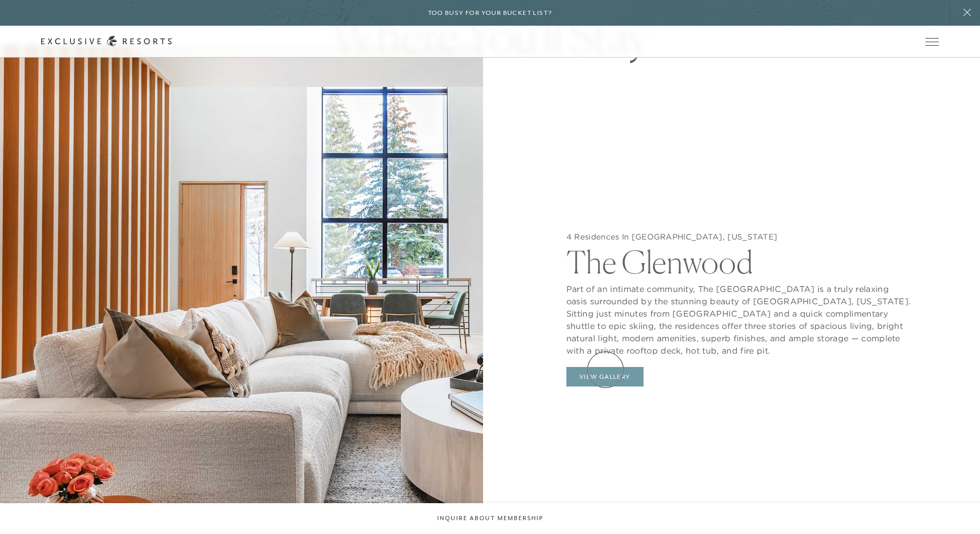
click at [605, 367] on button "View Gallery" at bounding box center [604, 377] width 77 height 20
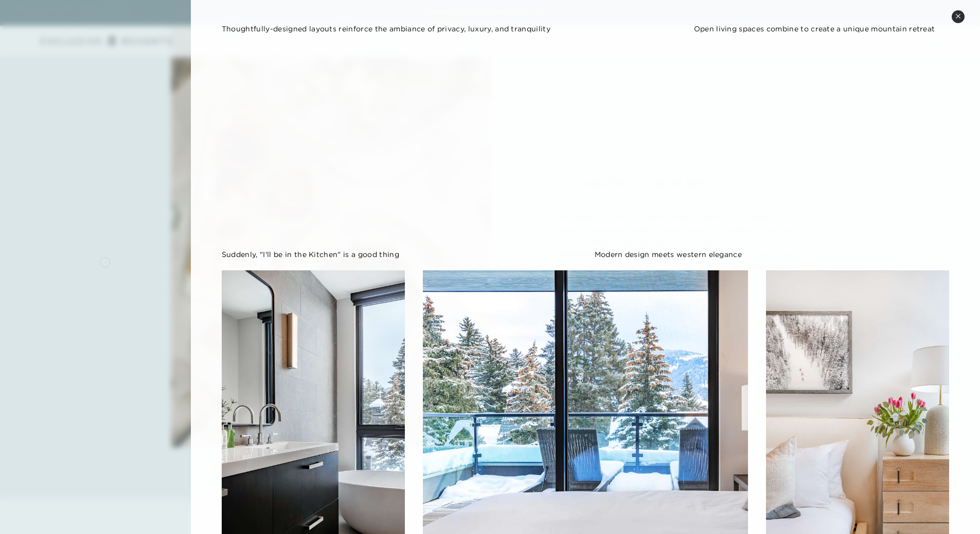
scroll to position [368, 0]
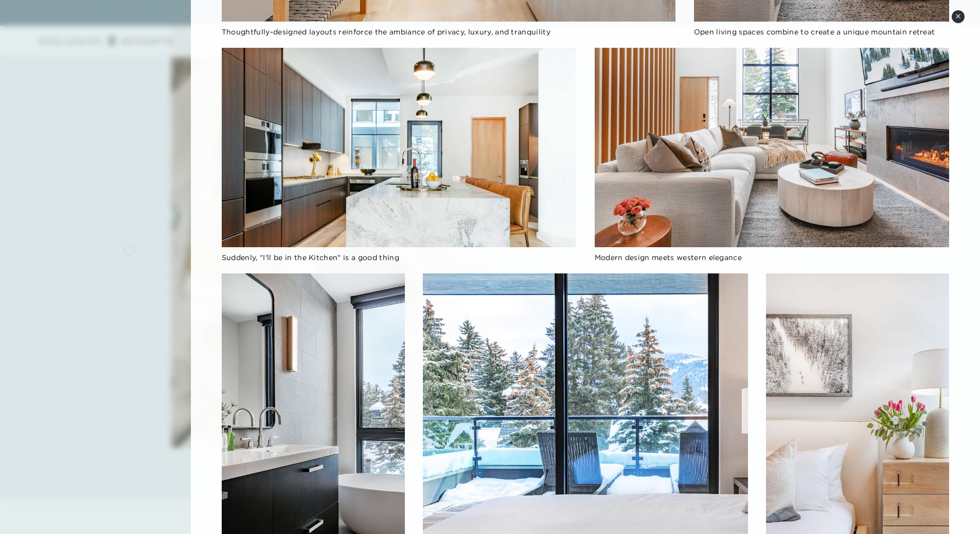
click at [130, 249] on div at bounding box center [490, 267] width 980 height 534
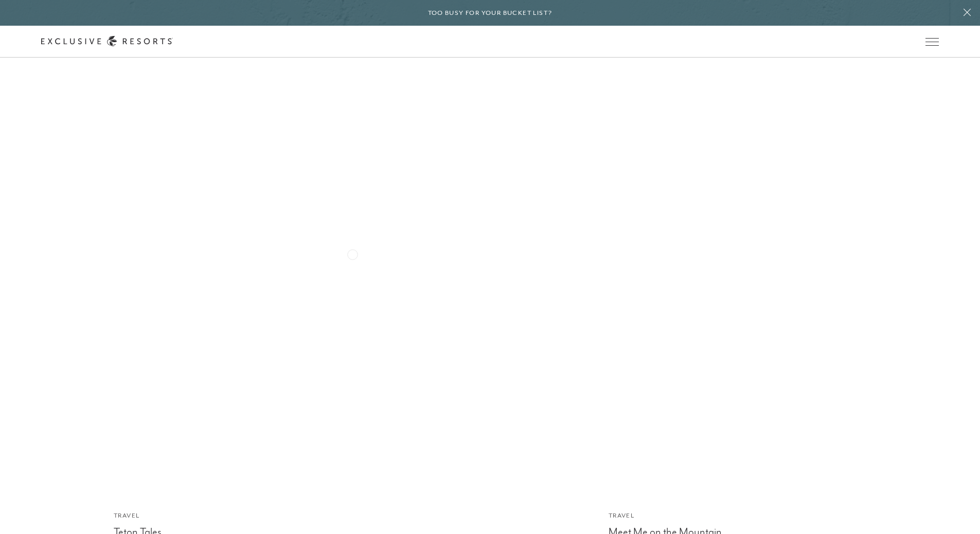
scroll to position [3031, 0]
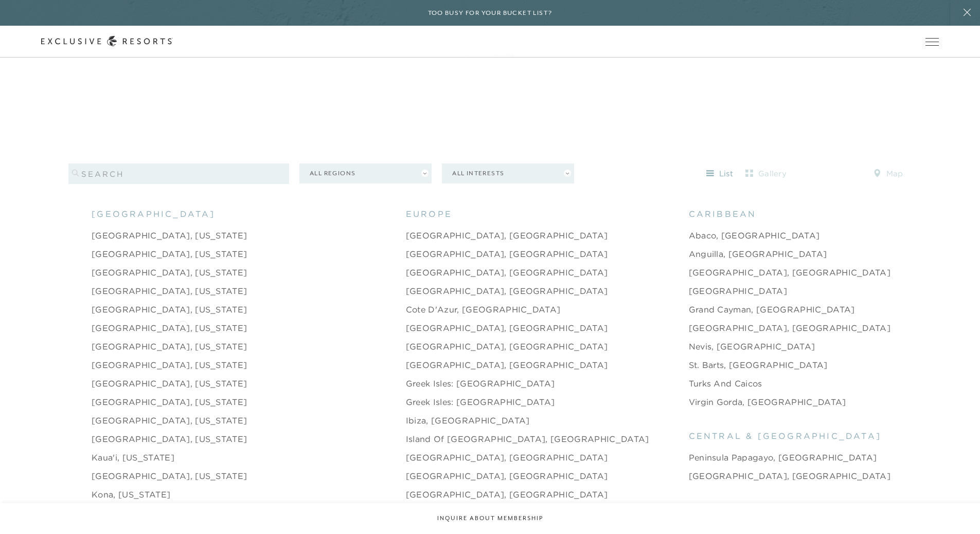
scroll to position [1028, 0]
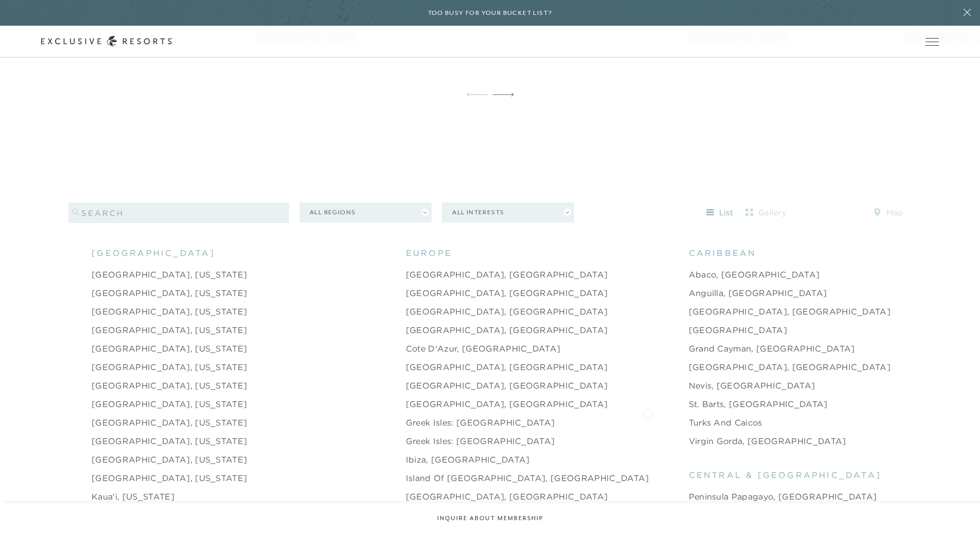
click at [688, 416] on link "Turks and Caicos" at bounding box center [725, 422] width 74 height 12
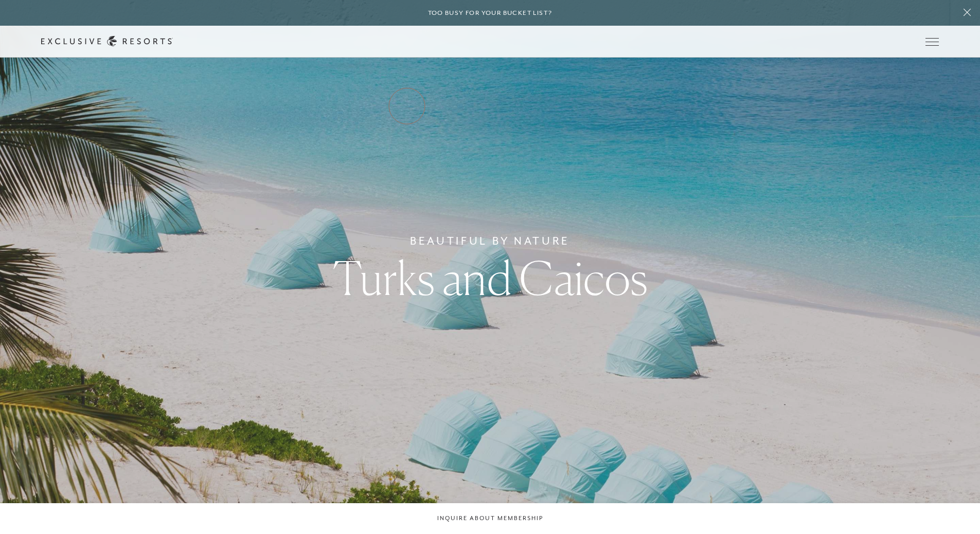
click at [0, 0] on link "Residence Collection" at bounding box center [0, 0] width 0 height 0
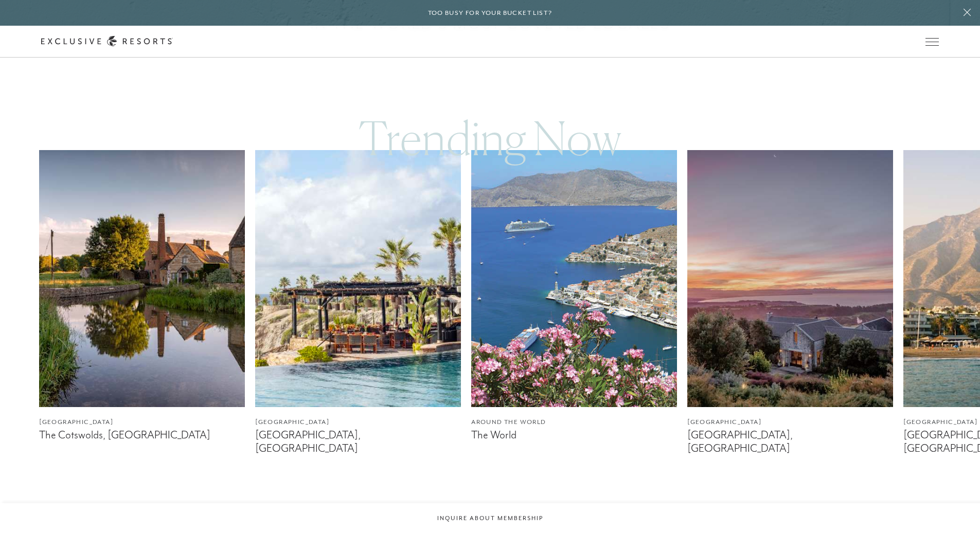
scroll to position [926, 0]
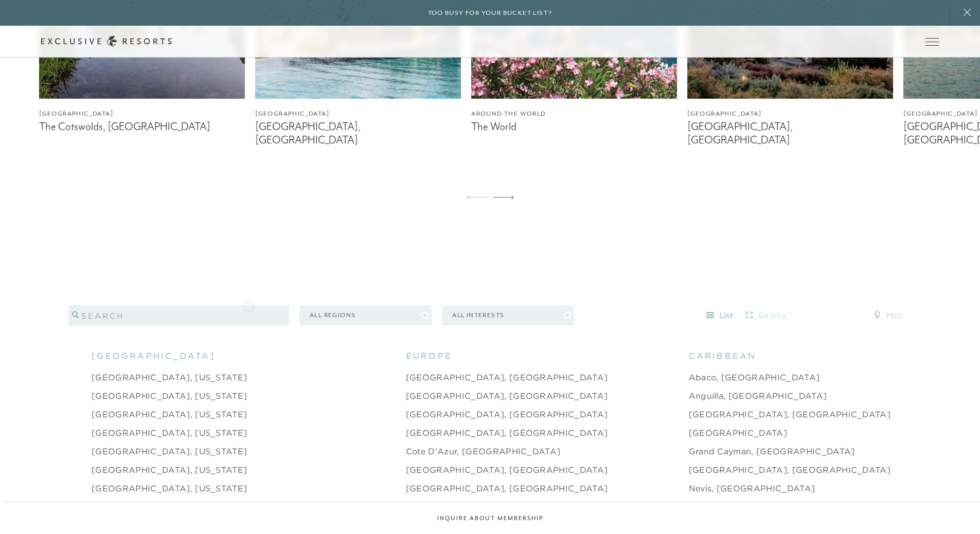
click at [248, 305] on input "search" at bounding box center [178, 315] width 221 height 21
click at [349, 305] on button "All Regions" at bounding box center [365, 315] width 132 height 20
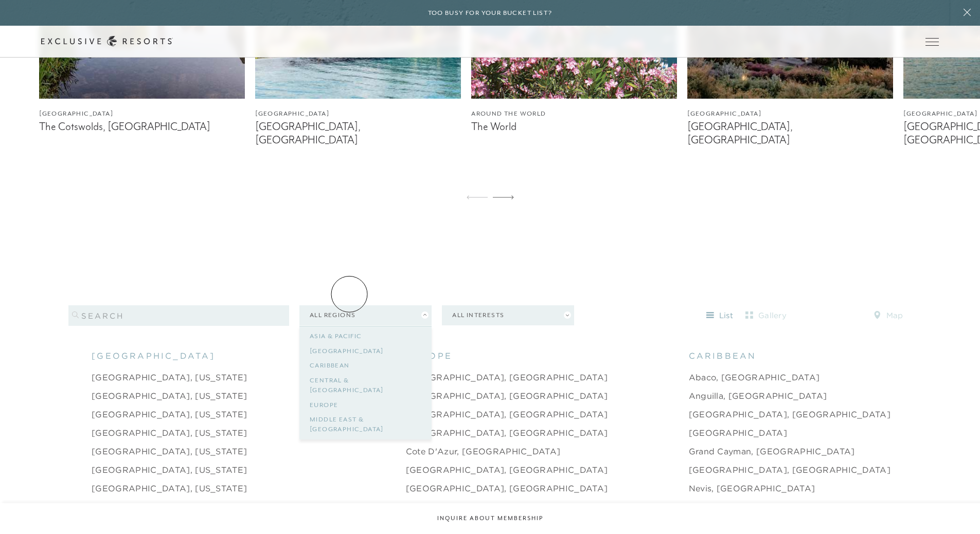
click at [489, 305] on button "All Interests" at bounding box center [508, 315] width 132 height 20
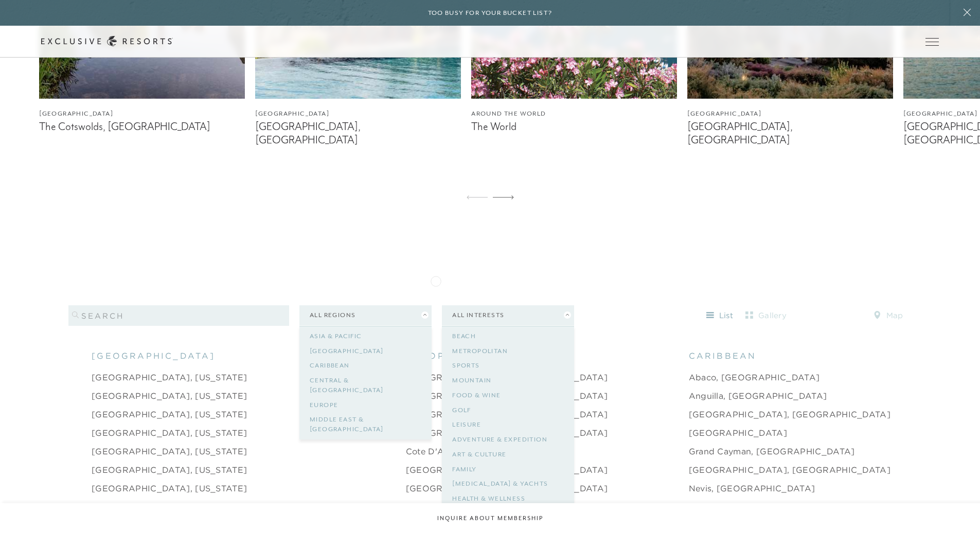
click at [434, 282] on div "Filters 0 All Regions All Locations [GEOGRAPHIC_DATA] [GEOGRAPHIC_DATA] [GEOGRA…" at bounding box center [489, 311] width 842 height 59
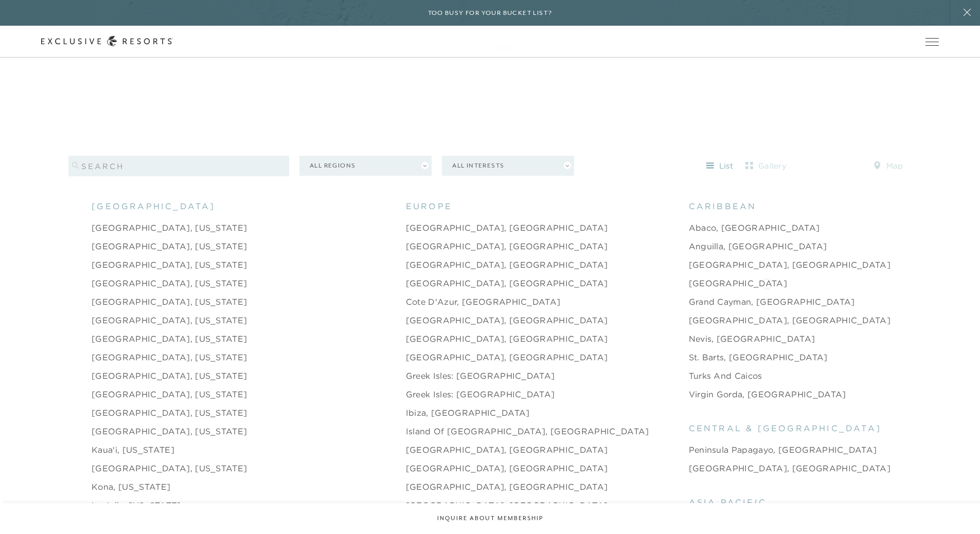
scroll to position [1080, 0]
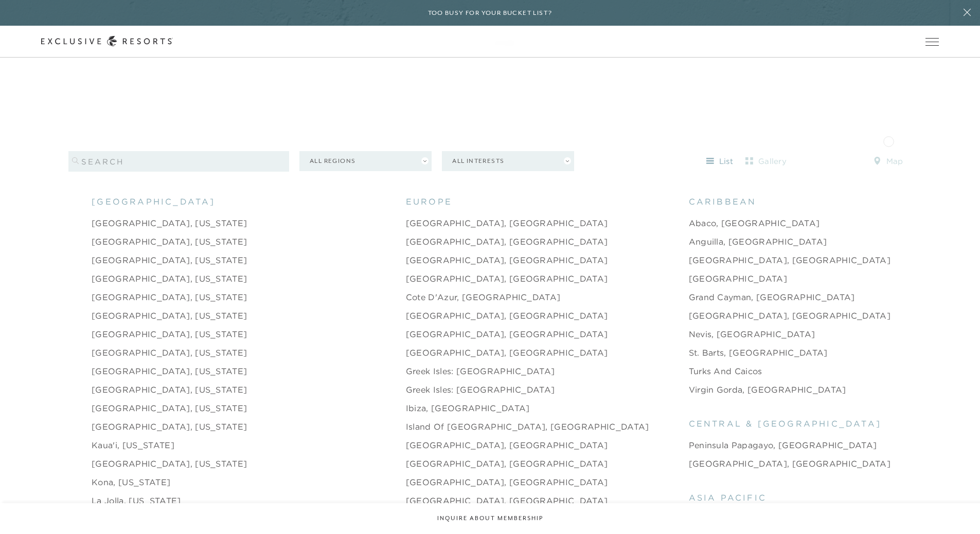
drag, startPoint x: 888, startPoint y: 140, endPoint x: 890, endPoint y: 146, distance: 5.5
click at [887, 153] on button "map" at bounding box center [888, 161] width 46 height 16
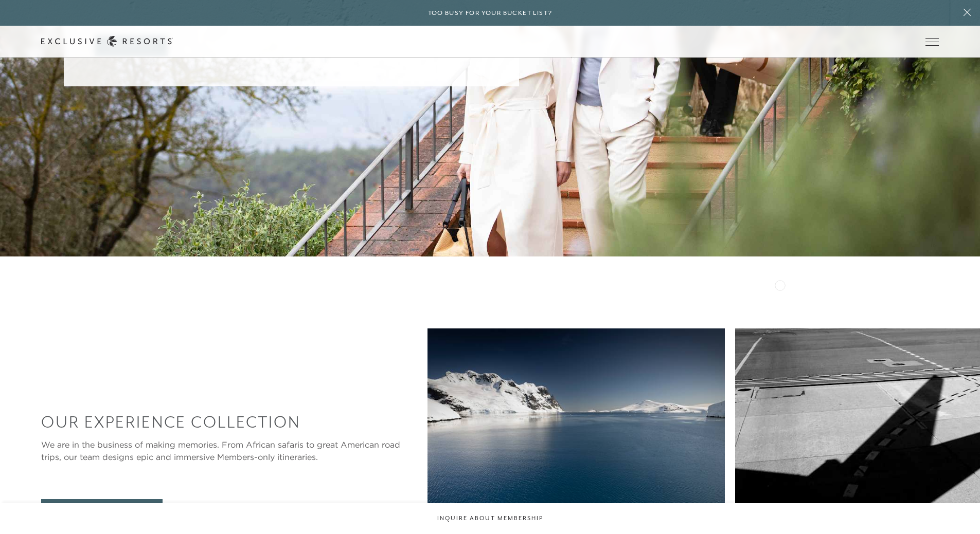
scroll to position [4679, 0]
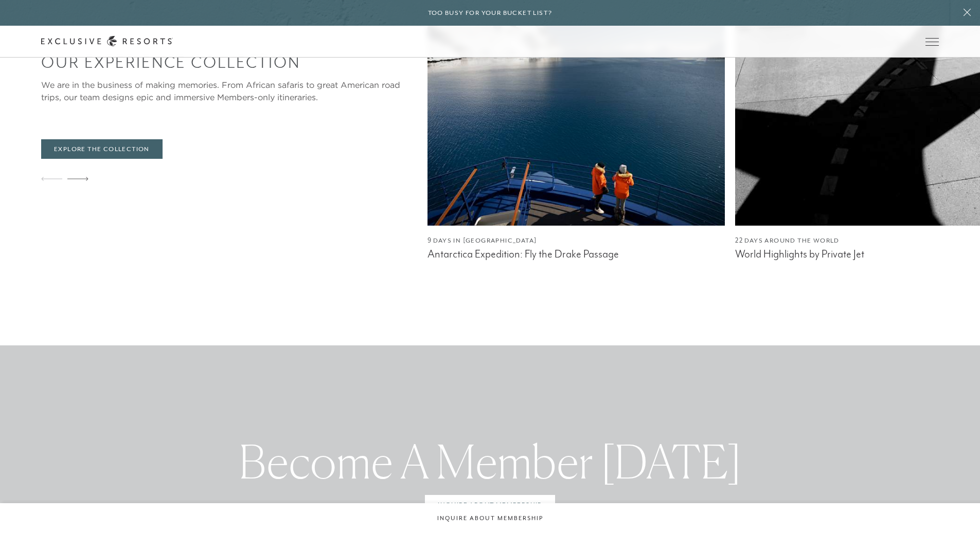
click at [735, 187] on img at bounding box center [884, 97] width 298 height 257
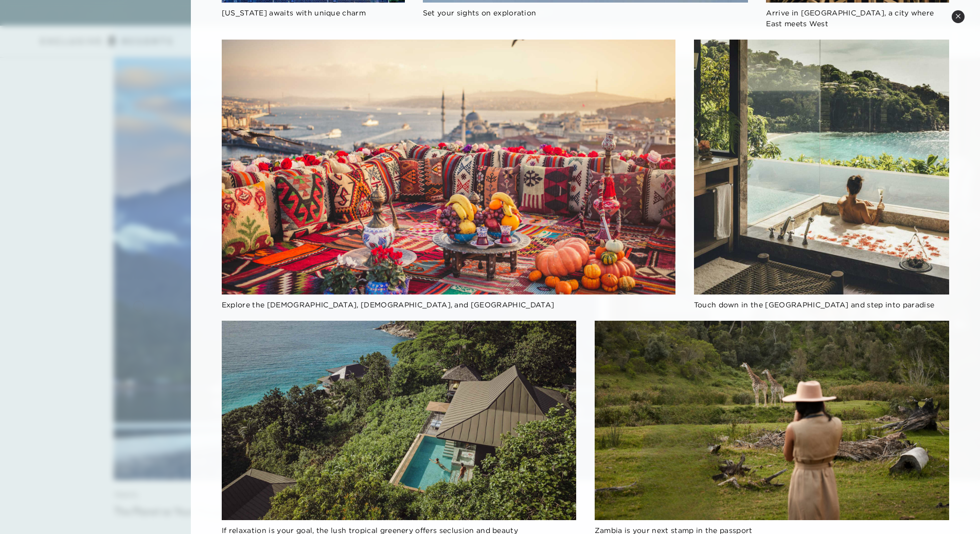
scroll to position [1009, 0]
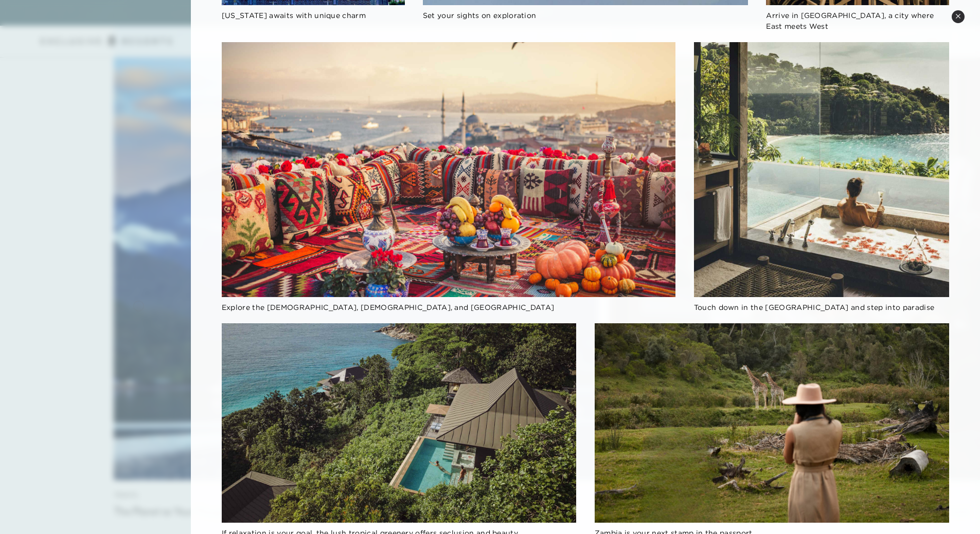
click at [89, 295] on div at bounding box center [490, 267] width 980 height 534
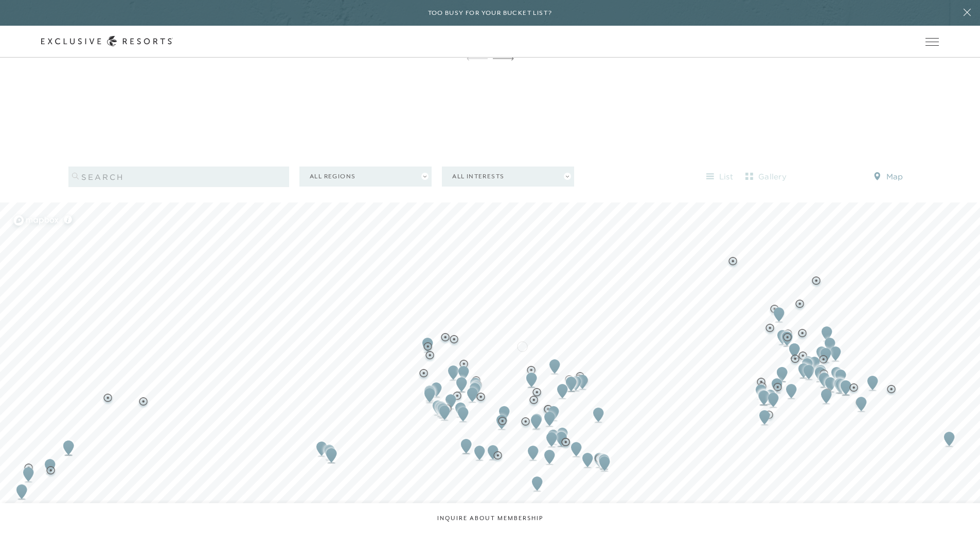
scroll to position [1116, 0]
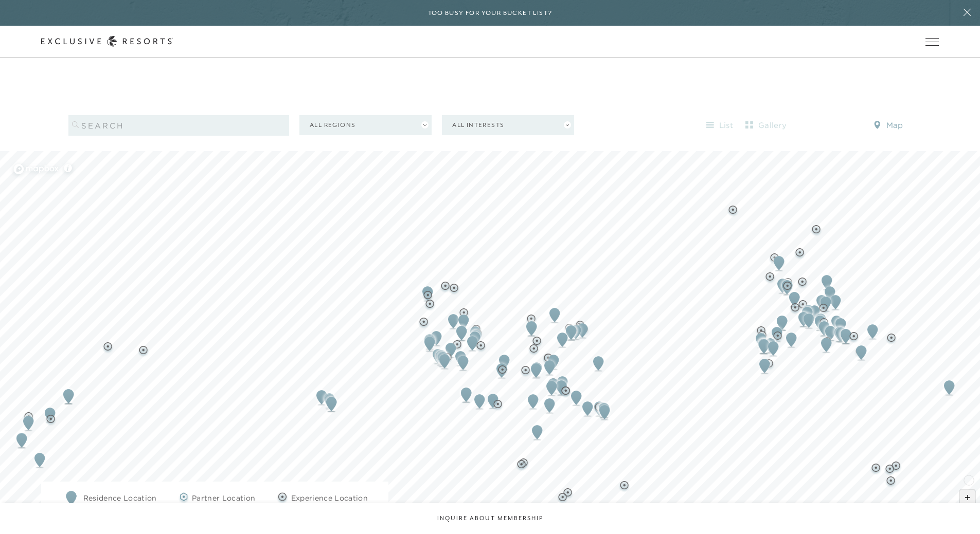
click at [970, 490] on span "Zoom in" at bounding box center [966, 497] width 15 height 15
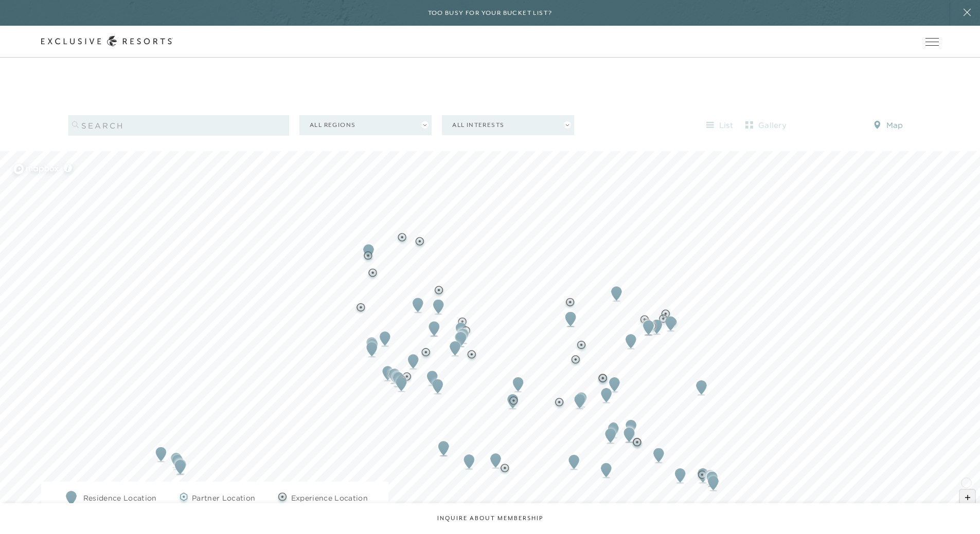
click at [965, 490] on span "Zoom in" at bounding box center [966, 497] width 15 height 15
